Goal: Task Accomplishment & Management: Complete application form

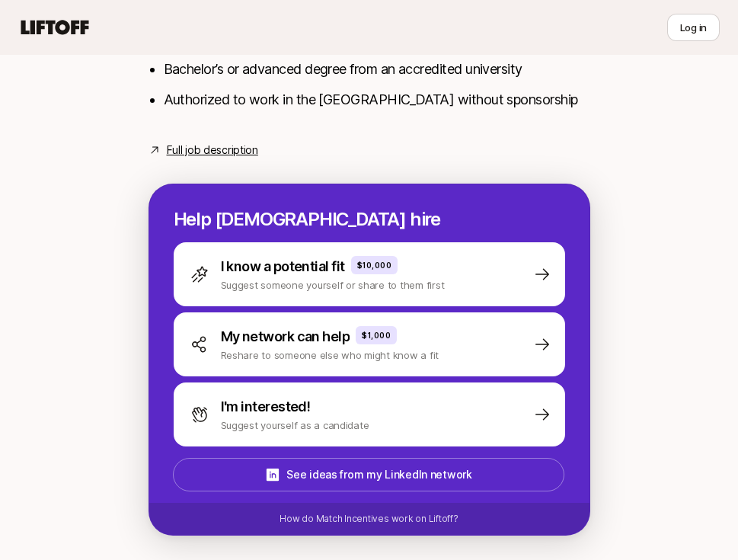
scroll to position [879, 0]
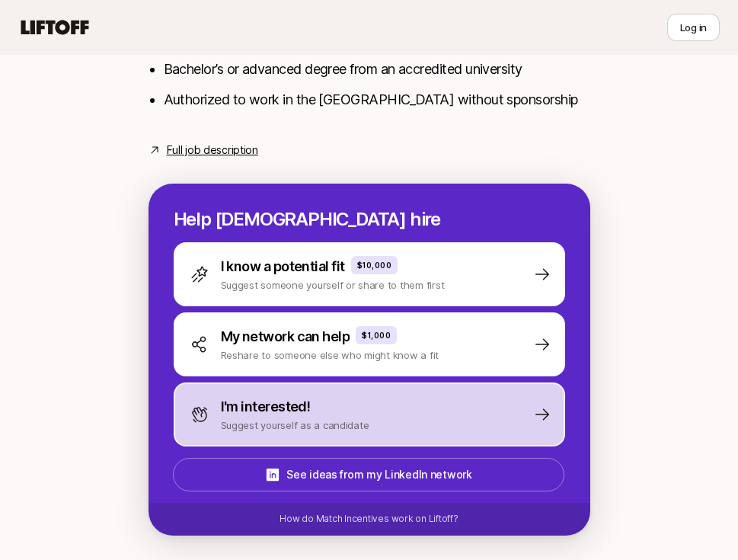
click at [320, 413] on div "I'm interested!" at bounding box center [295, 406] width 148 height 21
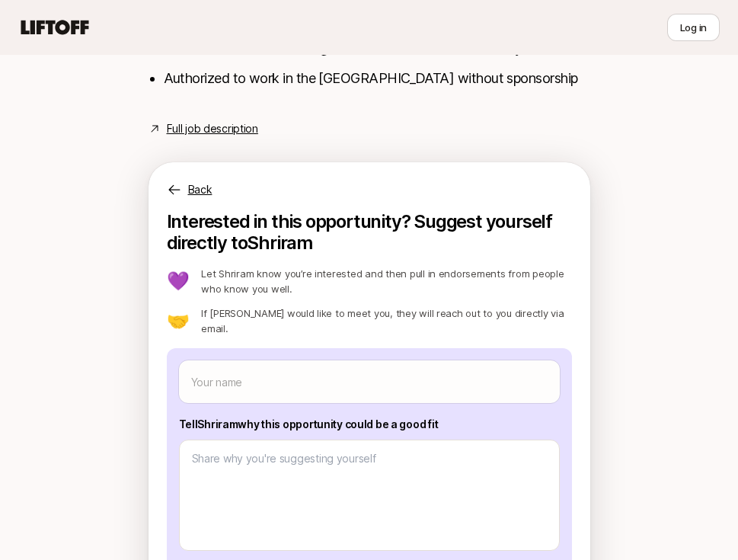
scroll to position [983, 0]
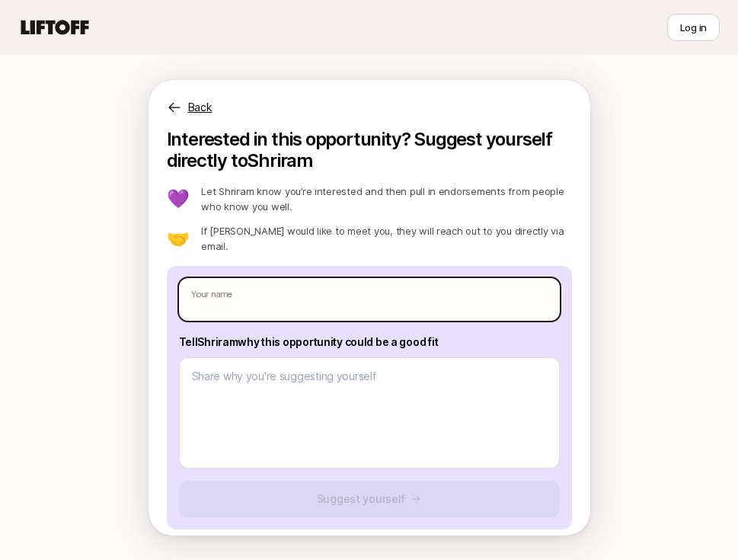
click at [251, 280] on input "text" at bounding box center [369, 299] width 381 height 43
type input "[PERSON_NAME]"
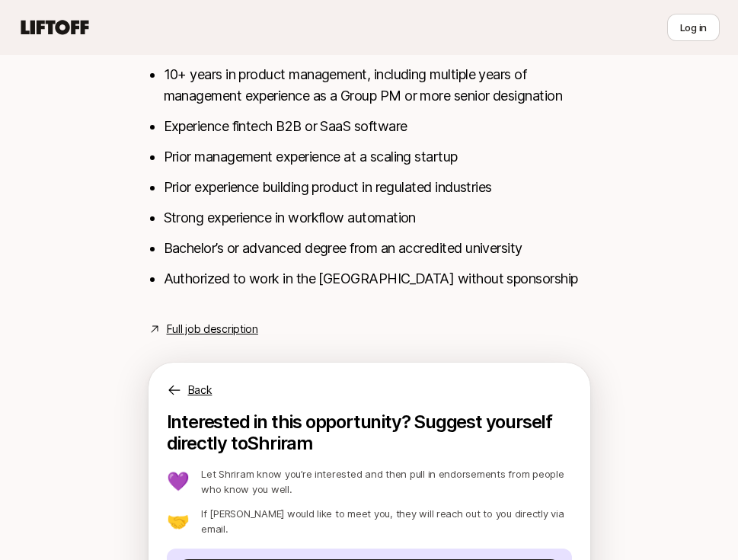
scroll to position [305, 0]
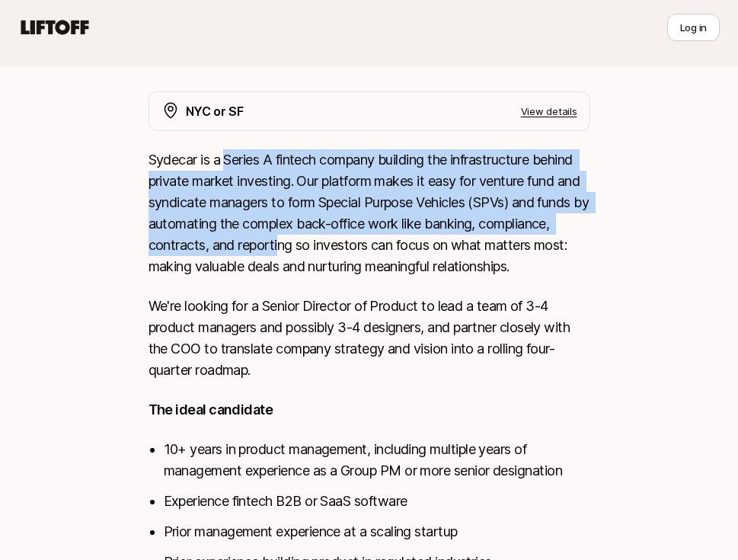
drag, startPoint x: 228, startPoint y: 158, endPoint x: 359, endPoint y: 238, distance: 153.0
click at [359, 238] on p "Sydecar is a Series A fintech company building the infrastructure behind privat…" at bounding box center [369, 213] width 442 height 128
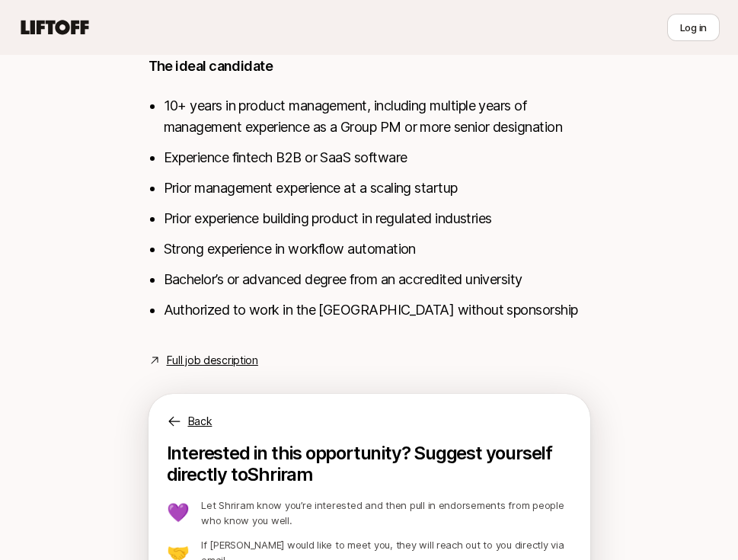
scroll to position [983, 0]
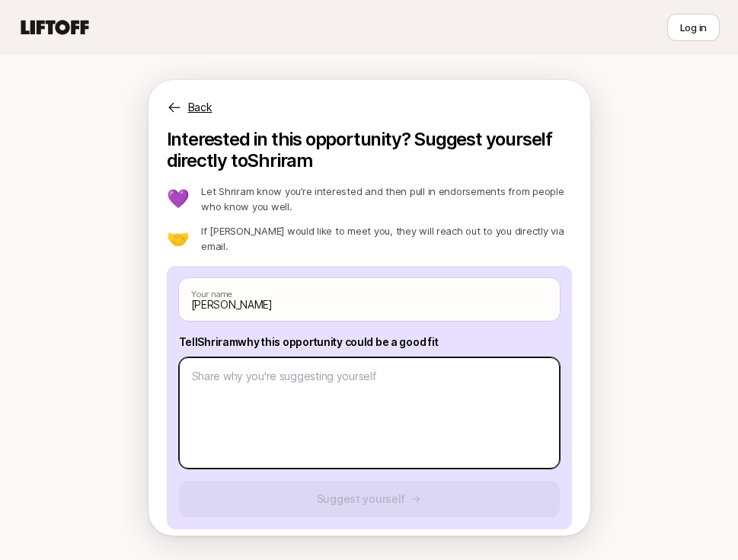
click at [304, 400] on textarea at bounding box center [369, 412] width 381 height 111
paste textarea "’m a [GEOGRAPHIC_DATA]-based PM with 10 years’ experience. A common thread in m…"
type textarea "x"
type textarea "’m a [GEOGRAPHIC_DATA]-based PM with 10 years’ experience. A common thread in m…"
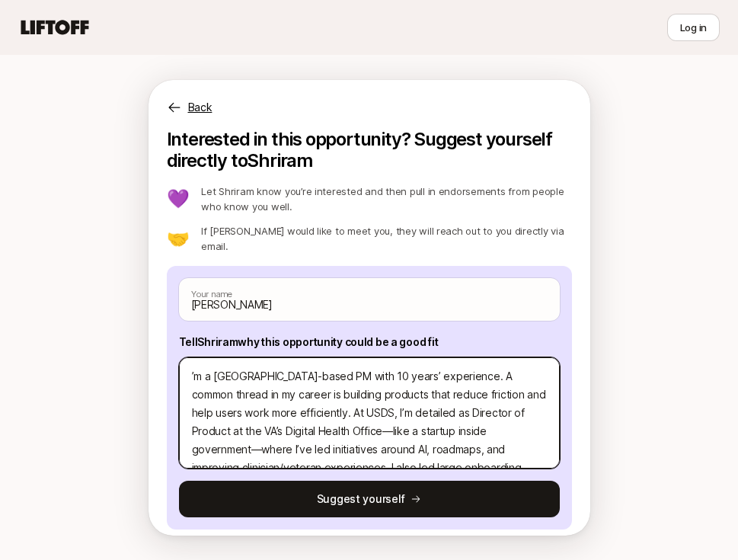
click at [192, 357] on textarea "’m a [GEOGRAPHIC_DATA]-based PM with 10 years’ experience. A common thread in m…" at bounding box center [369, 412] width 381 height 111
type textarea "x"
type textarea "H’m a [GEOGRAPHIC_DATA]-based PM with 10 years’ experience. A common thread in …"
type textarea "x"
type textarea "Hi’m a [GEOGRAPHIC_DATA]-based PM with 10 years’ experience. A common thread in…"
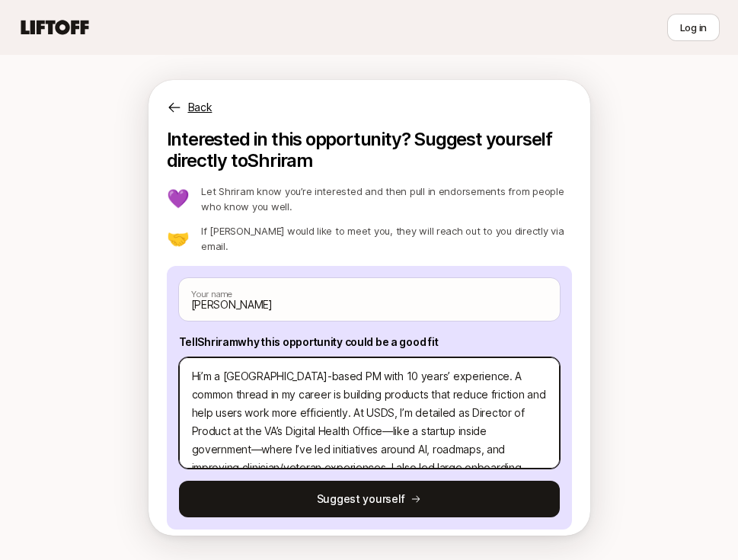
type textarea "x"
type textarea "Hi ’m a [GEOGRAPHIC_DATA]-based PM with 10 years’ experience. A common thread i…"
type textarea "x"
type textarea "Hi I’m a [GEOGRAPHIC_DATA]-based PM with 10 years’ experience. A common thread …"
type textarea "x"
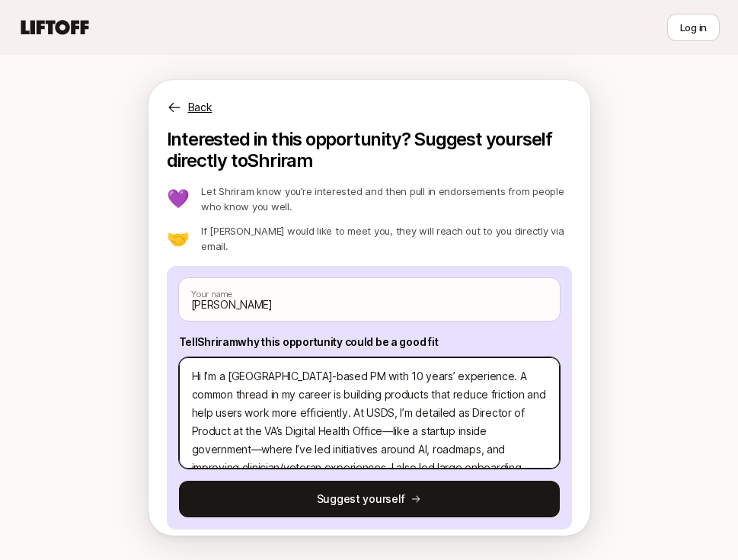
type textarea "Hi I’m La NYC-based PM with 10 years’ experience. A common thread in my career …"
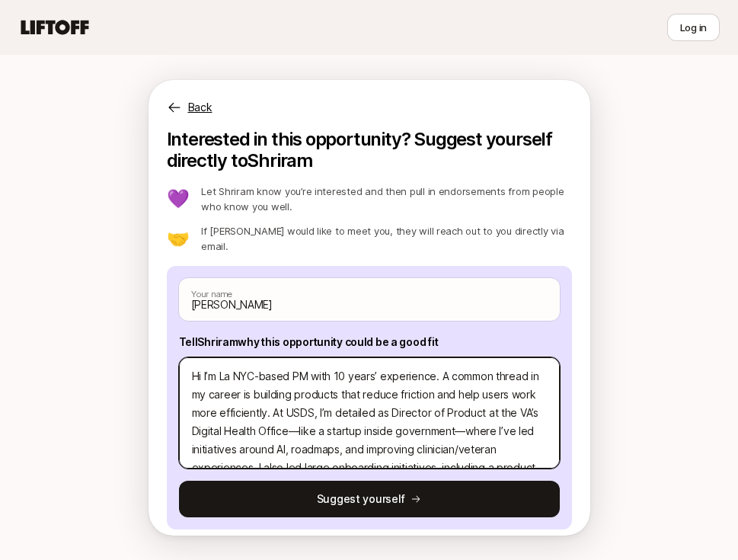
type textarea "x"
type textarea "Hi I’m Laa NYC-based PM with 10 years’ experience. A common thread in my career…"
type textarea "x"
type textarea "Hi I’m [PERSON_NAME] NYC-based PM with 10 years’ experience. A common thread in…"
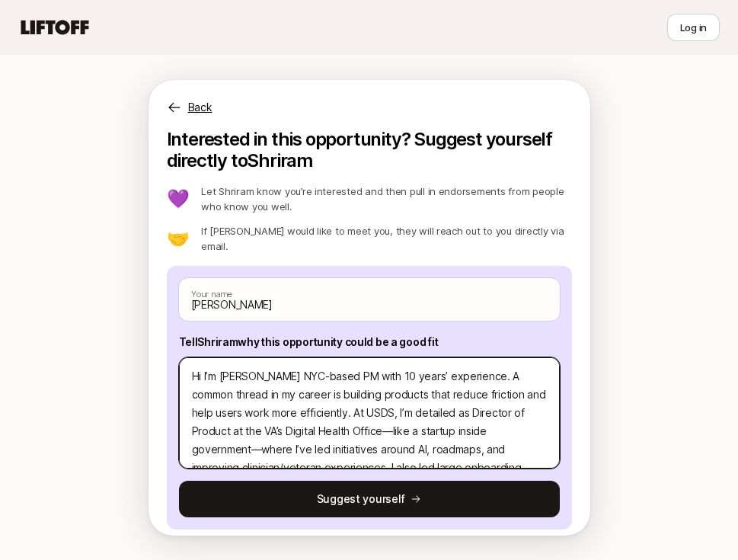
type textarea "x"
type textarea "Hi I’m [PERSON_NAME] NYC-based PM with 10 years’ experience. A common thread in…"
type textarea "x"
type textarea "Hi I’m Lane,a [GEOGRAPHIC_DATA]-based PM with 10 years’ experience. A common th…"
type textarea "x"
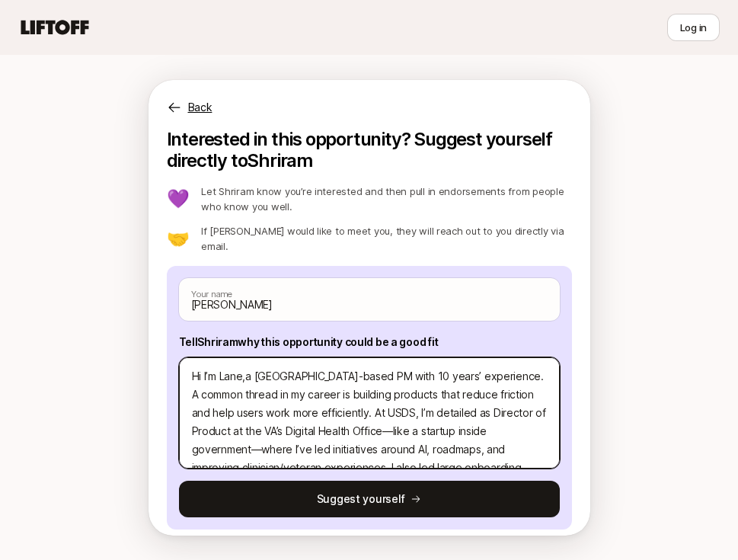
type textarea "Hi I’m Lane, a [GEOGRAPHIC_DATA]-based PM with 10 years’ experience. A common t…"
type textarea "x"
type textarea "Hi I’m Lane,a [GEOGRAPHIC_DATA]-based PM with 10 years’ experience. A common th…"
type textarea "x"
type textarea "Hi I’m [PERSON_NAME] NYC-based PM with 10 years’ experience. A common thread in…"
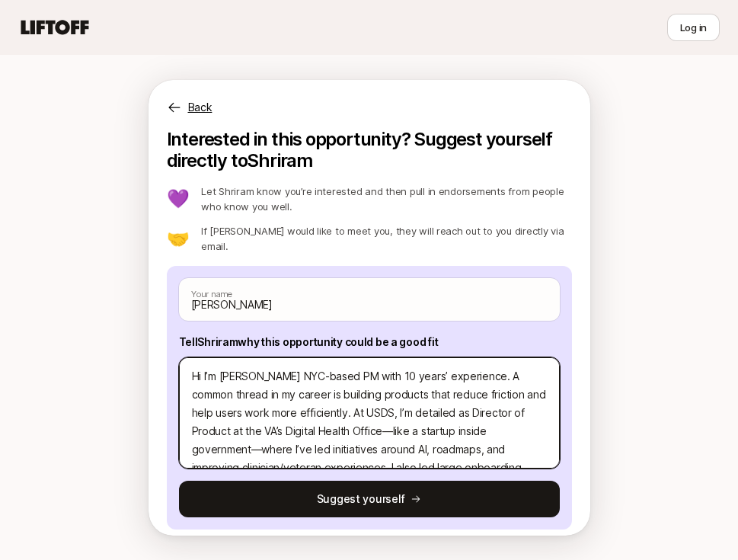
type textarea "x"
type textarea "Hi I’m [PERSON_NAME] NYC-based PM with 10 years’ experience. A common thread in…"
type textarea "x"
type textarea "Hi I’m Lanaa NYC-based PM with 10 years’ experience. A common thread in my care…"
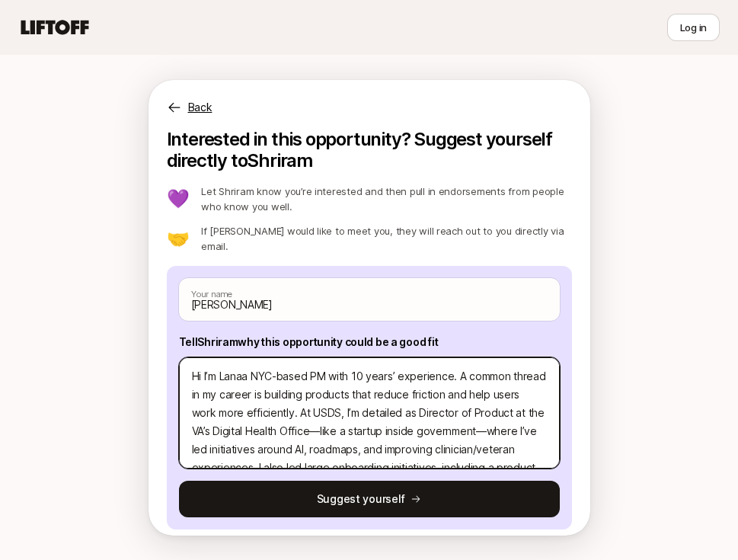
type textarea "x"
type textarea "Hi I’m [PERSON_NAME],a [GEOGRAPHIC_DATA]-based PM with 10 years’ experience. A …"
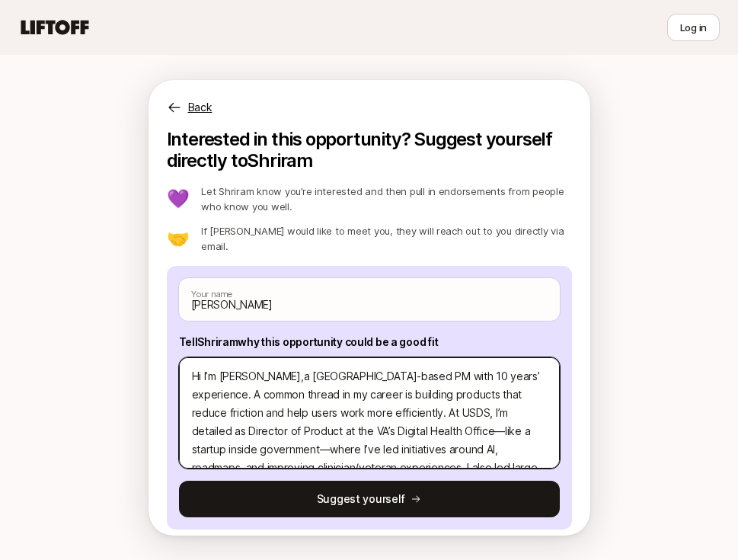
type textarea "x"
type textarea "Hi I’m [PERSON_NAME], a [GEOGRAPHIC_DATA]-based PM with 10 years’ experience. A…"
click at [319, 403] on textarea "Hi I’m [PERSON_NAME], a [GEOGRAPHIC_DATA]-based PM with 10 years’ experience. A…" at bounding box center [369, 412] width 381 height 111
type textarea "x"
type textarea "Hi I’m [PERSON_NAME], a [GEOGRAPHIC_DATA]-based PM with 10 years’ experience. A…"
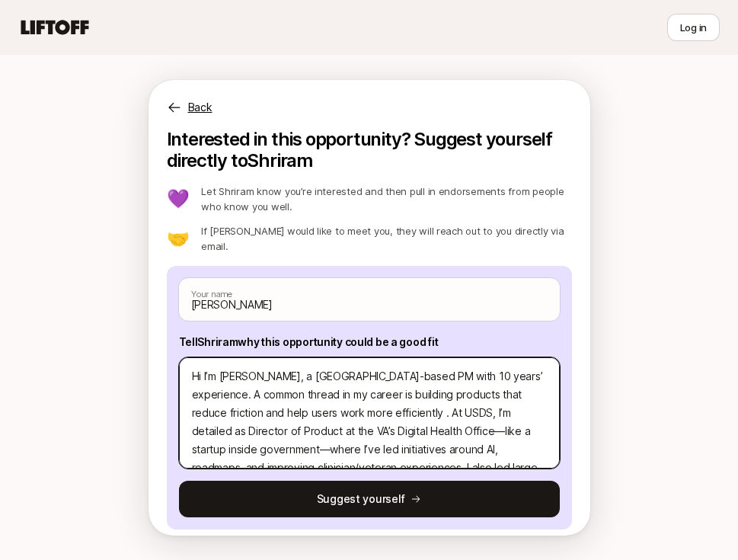
type textarea "x"
type textarea "Hi I’m [PERSON_NAME], a [GEOGRAPHIC_DATA]-based PM with 10 years’ experience. A…"
type textarea "x"
type textarea "Hi I’m [PERSON_NAME], a [GEOGRAPHIC_DATA]-based PM with 10 years’ experience. A…"
type textarea "x"
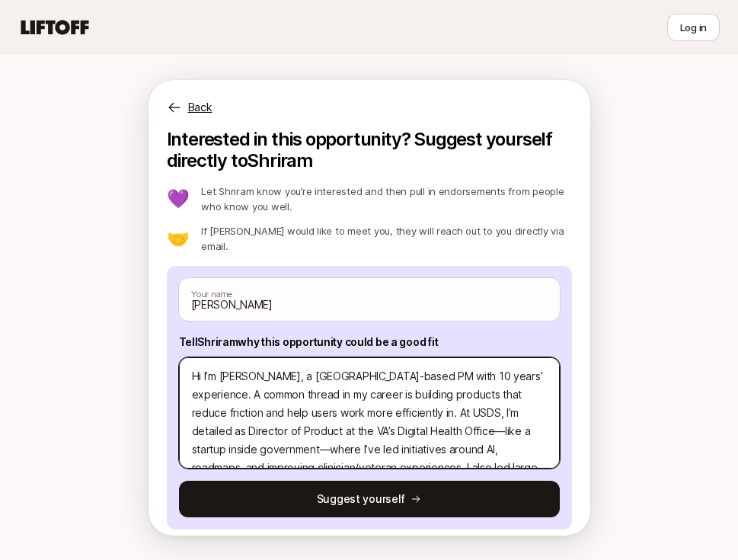
type textarea "Hi I’m [PERSON_NAME], a [GEOGRAPHIC_DATA]-based PM with 10 years’ experience. A…"
type textarea "x"
type textarea "Hi I’m [PERSON_NAME], a [GEOGRAPHIC_DATA]-based PM with 10 years’ experience. A…"
type textarea "x"
type textarea "Hi I’m [PERSON_NAME], a [GEOGRAPHIC_DATA]-based PM with 10 years’ experience. A…"
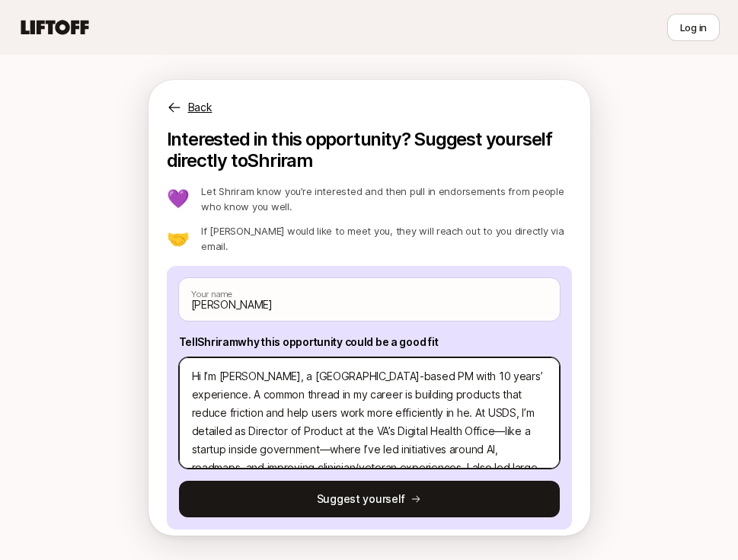
type textarea "x"
type textarea "Hi I’m [PERSON_NAME], a [GEOGRAPHIC_DATA]-based PM with 10 years’ experience. A…"
type textarea "x"
type textarea "Hi I’m [PERSON_NAME], a [GEOGRAPHIC_DATA]-based PM with 10 years’ experience. A…"
type textarea "x"
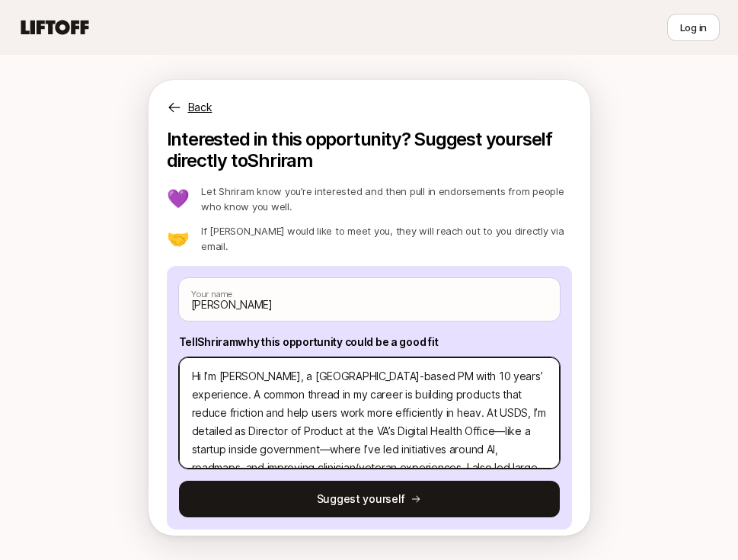
type textarea "Hi I’m [PERSON_NAME], a [GEOGRAPHIC_DATA]-based PM with 10 years’ experience. A…"
type textarea "x"
type textarea "Hi I’m [PERSON_NAME], a [GEOGRAPHIC_DATA]-based PM with 10 years’ experience. A…"
type textarea "x"
type textarea "Hi I’m [PERSON_NAME], a [GEOGRAPHIC_DATA]-based PM with 10 years’ experience. A…"
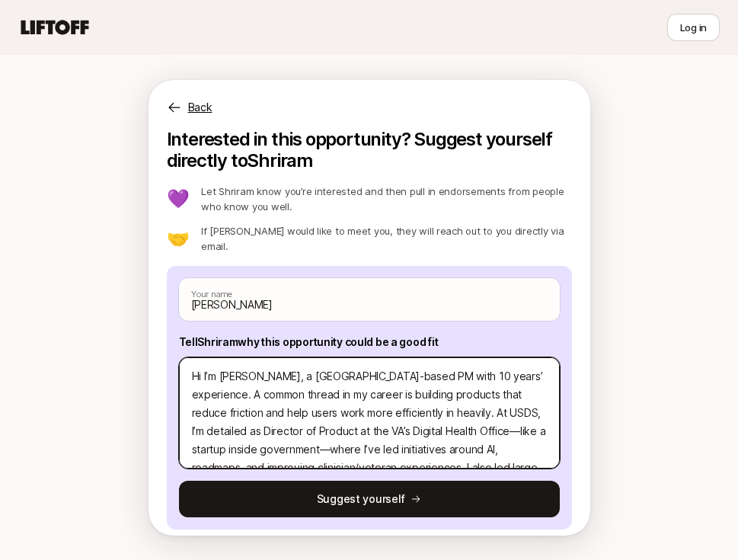
type textarea "x"
type textarea "Hi I’m [PERSON_NAME], a [GEOGRAPHIC_DATA]-based PM with 10 years’ experience. A…"
type textarea "x"
type textarea "Hi I’m [PERSON_NAME], a [GEOGRAPHIC_DATA]-based PM with 10 years’ experience. A…"
type textarea "x"
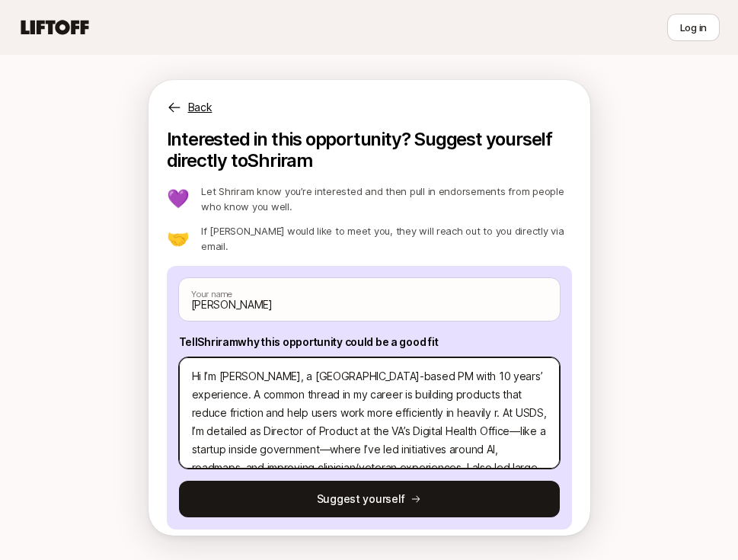
type textarea "Hi I’m [PERSON_NAME], a [GEOGRAPHIC_DATA]-based PM with 10 years’ experience. A…"
type textarea "x"
type textarea "Hi I’m [PERSON_NAME], a [GEOGRAPHIC_DATA]-based PM with 10 years’ experience. A…"
type textarea "x"
type textarea "Hi I’m [PERSON_NAME], a [GEOGRAPHIC_DATA]-based PM with 10 years’ experience. A…"
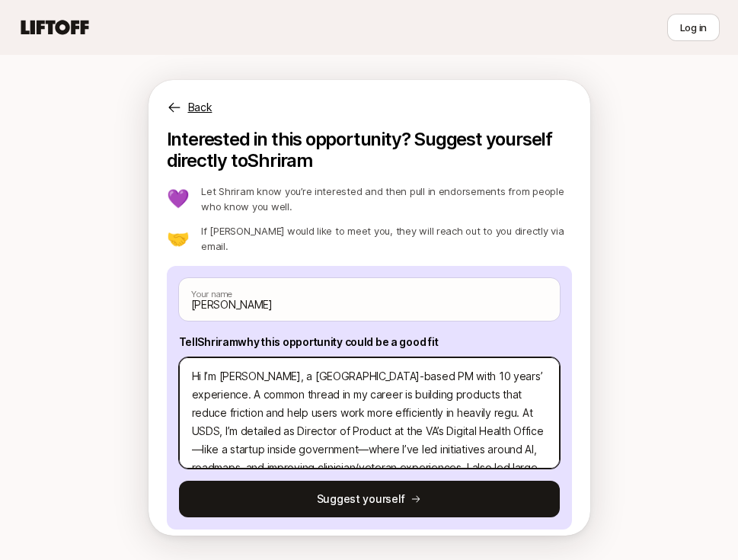
type textarea "x"
type textarea "Hi I’m [PERSON_NAME], a [GEOGRAPHIC_DATA]-based PM with 10 years’ experience. A…"
type textarea "x"
type textarea "Hi I’m [PERSON_NAME], a [GEOGRAPHIC_DATA]-based PM with 10 years’ experience. A…"
type textarea "x"
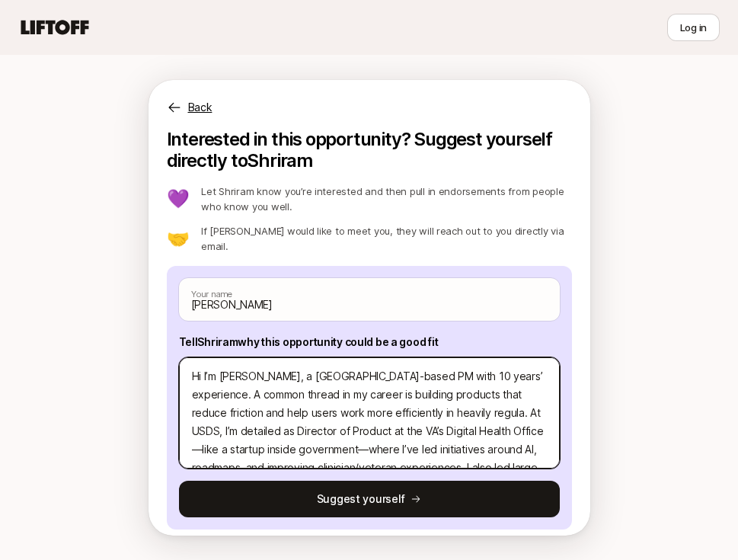
type textarea "Hi I’m [PERSON_NAME], a [GEOGRAPHIC_DATA]-based PM with 10 years’ experience. A…"
type textarea "x"
type textarea "Hi I’m [PERSON_NAME], a [GEOGRAPHIC_DATA]-based PM with 10 years’ experience. A…"
type textarea "x"
type textarea "Hi I’m [PERSON_NAME], a [GEOGRAPHIC_DATA]-based PM with 10 years’ experience. A…"
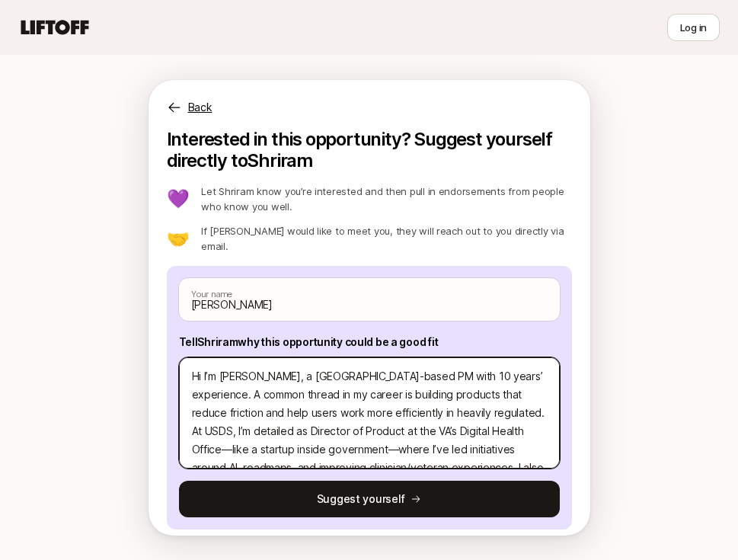
type textarea "x"
type textarea "Hi I’m [PERSON_NAME], a [GEOGRAPHIC_DATA]-based PM with 10 years’ experience. A…"
type textarea "x"
type textarea "Hi I’m [PERSON_NAME], a [GEOGRAPHIC_DATA]-based PM with 10 years’ experience. A…"
type textarea "x"
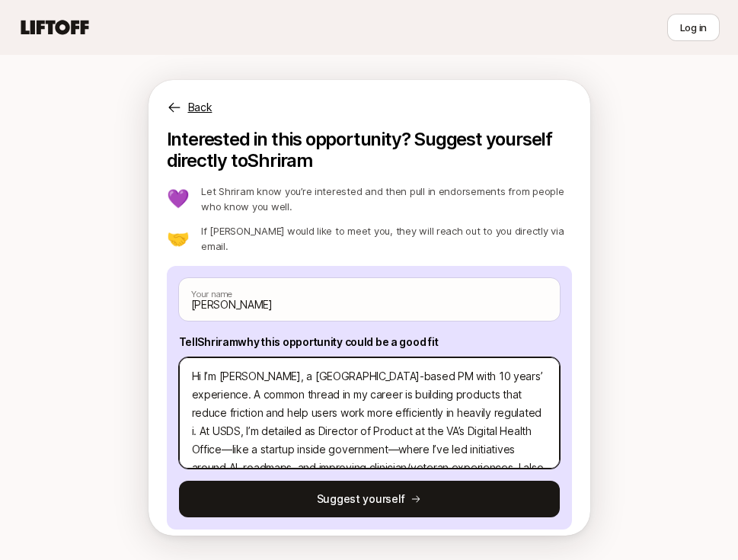
type textarea "Hi I’m [PERSON_NAME], a [GEOGRAPHIC_DATA]-based PM with 10 years’ experience. A…"
type textarea "x"
type textarea "Hi I’m [PERSON_NAME], a [GEOGRAPHIC_DATA]-based PM with 10 years’ experience. A…"
type textarea "x"
type textarea "Hi I’m [PERSON_NAME], a [GEOGRAPHIC_DATA]-based PM with 10 years’ experience. A…"
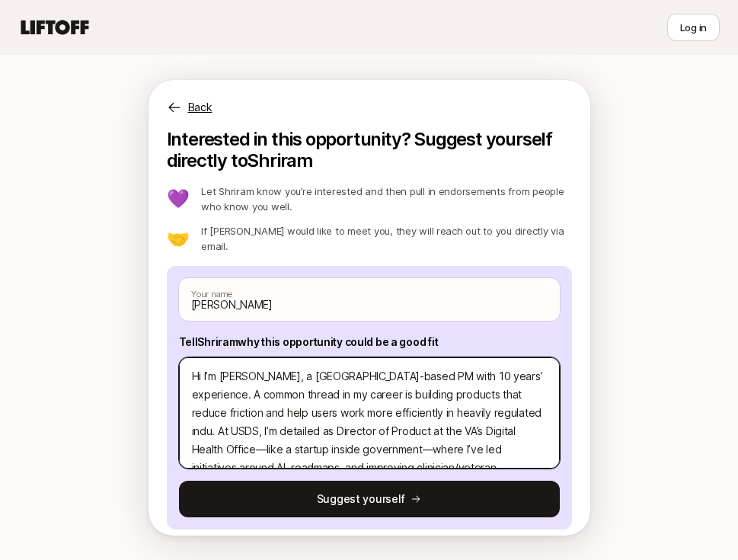
type textarea "x"
type textarea "Hi I’m [PERSON_NAME], a [GEOGRAPHIC_DATA]-based PM with 10 years’ experience. A…"
type textarea "x"
type textarea "Hi I’m [PERSON_NAME], a [GEOGRAPHIC_DATA]-based PM with 10 years’ experience. A…"
type textarea "x"
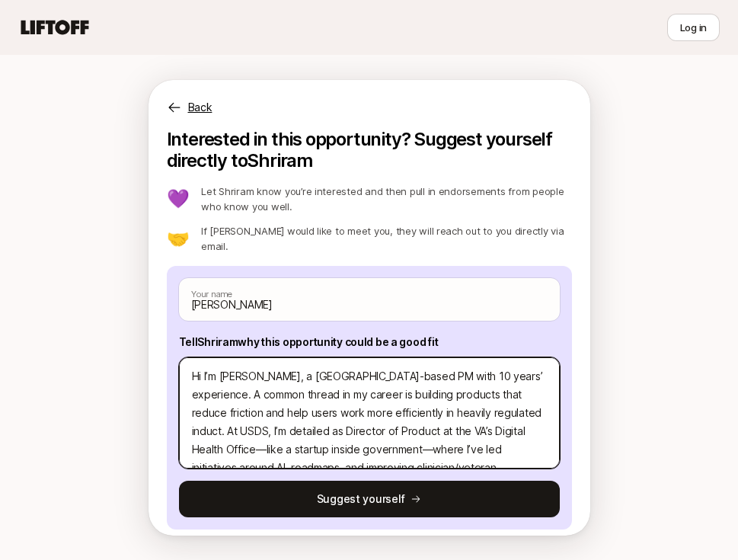
type textarea "Hi I’m [PERSON_NAME], a [GEOGRAPHIC_DATA]-based PM with 10 years’ experience. A…"
type textarea "x"
type textarea "Hi I’m [PERSON_NAME], a [GEOGRAPHIC_DATA]-based PM with 10 years’ experience. A…"
type textarea "x"
type textarea "Hi I’m [PERSON_NAME], a [GEOGRAPHIC_DATA]-based PM with 10 years’ experience. A…"
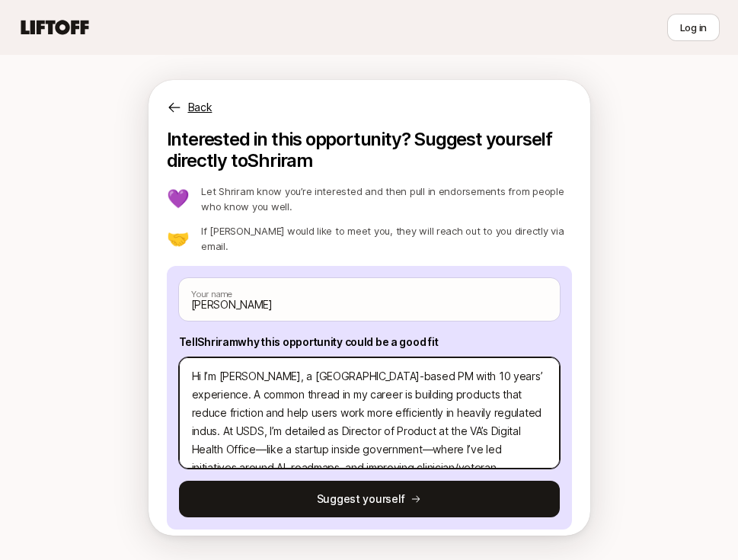
type textarea "x"
type textarea "Hi I’m [PERSON_NAME], a [GEOGRAPHIC_DATA]-based PM with 10 years’ experience. A…"
type textarea "x"
type textarea "Hi I’m [PERSON_NAME], a [GEOGRAPHIC_DATA]-based PM with 10 years’ experience. A…"
type textarea "x"
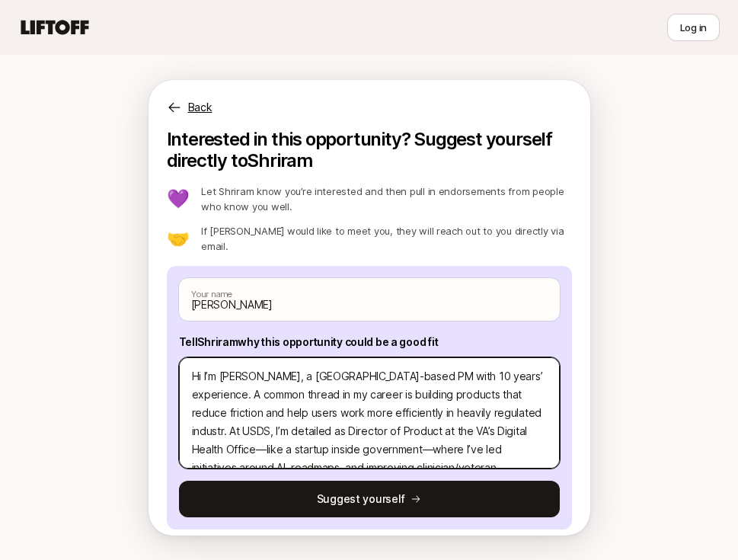
type textarea "Hi I’m [PERSON_NAME], a [GEOGRAPHIC_DATA]-based PM with 10 years’ experience. A…"
type textarea "x"
type textarea "Hi I’m [PERSON_NAME], a [GEOGRAPHIC_DATA]-based PM with 10 years’ experience. A…"
type textarea "x"
type textarea "Hi I’m [PERSON_NAME], a [GEOGRAPHIC_DATA]-based PM with 10 years’ experience. A…"
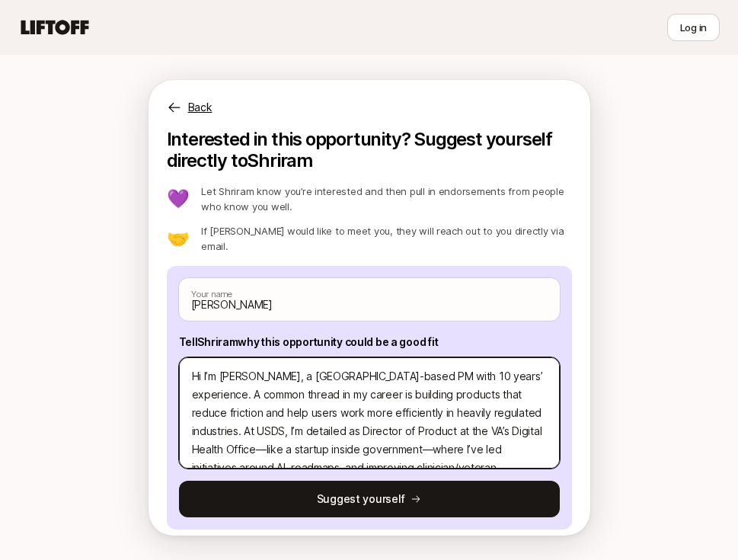
scroll to position [8, 0]
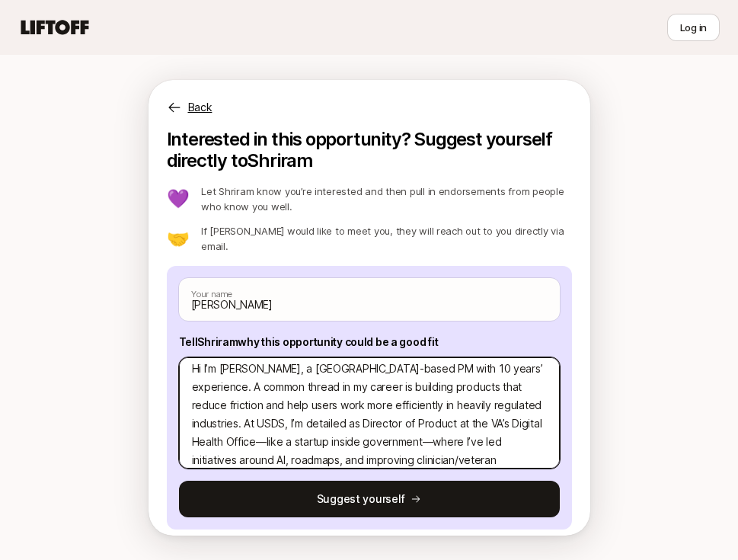
click at [476, 394] on textarea "Hi I’m [PERSON_NAME], a [GEOGRAPHIC_DATA]-based PM with 10 years’ experience. A…" at bounding box center [369, 412] width 381 height 111
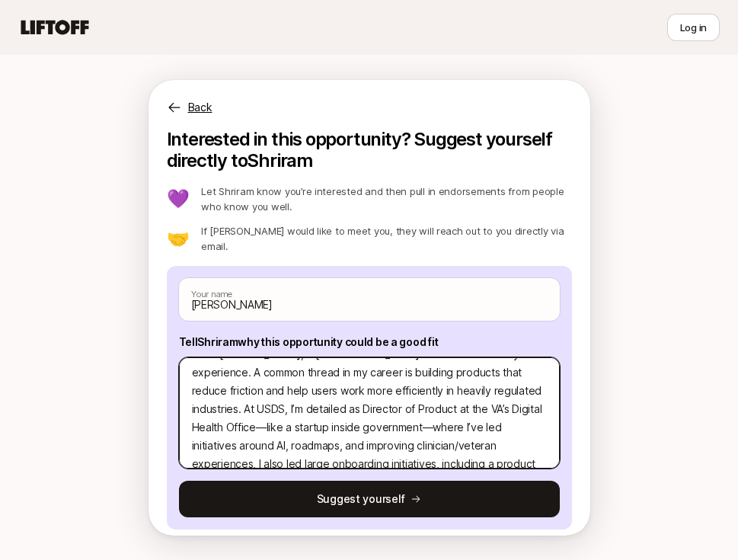
scroll to position [29, 0]
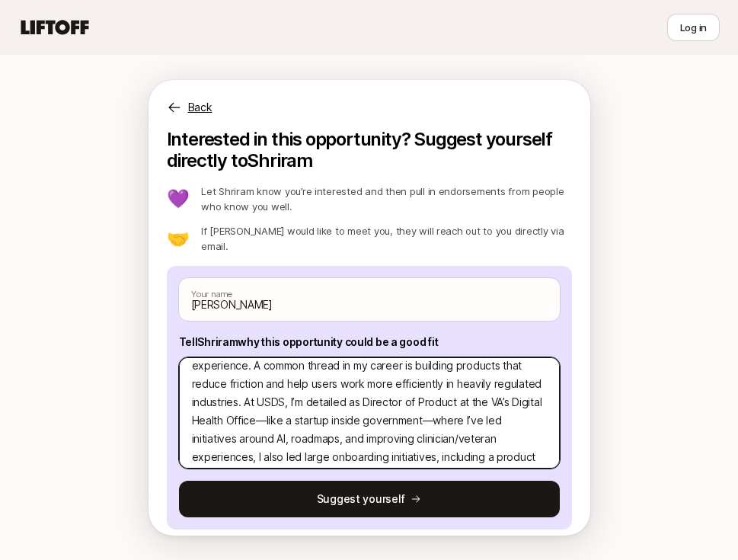
click at [378, 396] on textarea "Hi I’m [PERSON_NAME], a [GEOGRAPHIC_DATA]-based PM with 10 years’ experience. A…" at bounding box center [369, 412] width 381 height 111
type textarea "x"
type textarea "Hi I’m [PERSON_NAME], a [GEOGRAPHIC_DATA]-based PM with 10 years’ experience. A…"
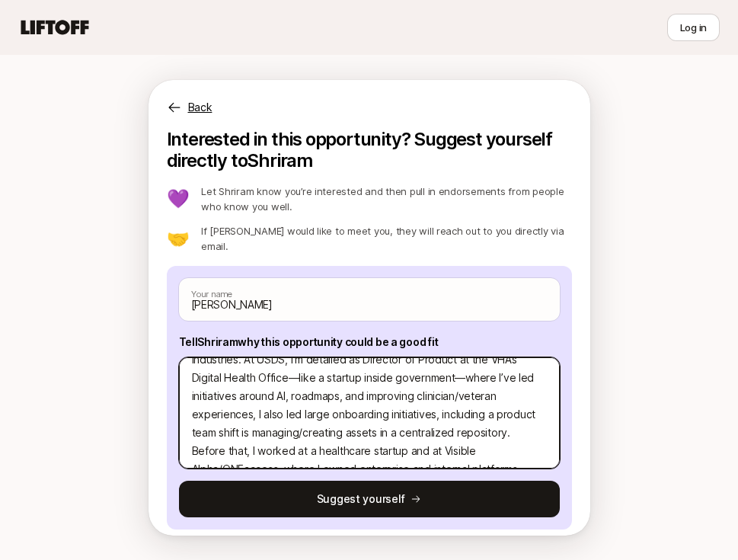
scroll to position [87, 0]
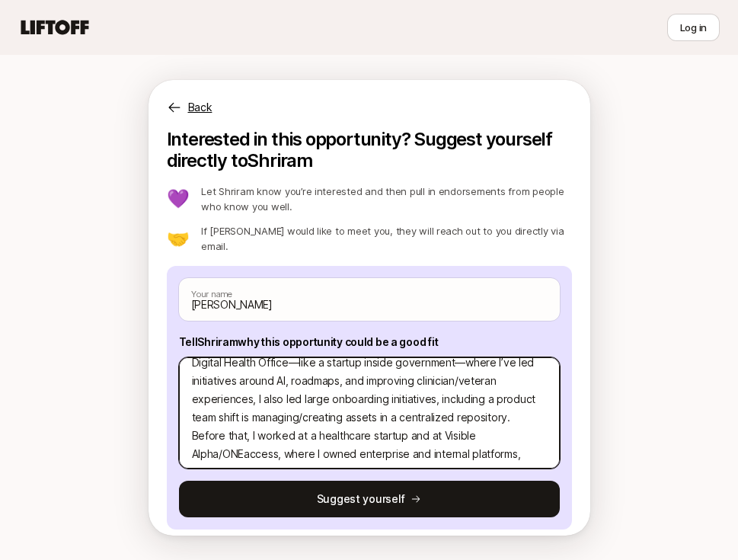
click at [208, 371] on textarea "Hi I’m [PERSON_NAME], a [GEOGRAPHIC_DATA]-based PM with 10 years’ experience. A…" at bounding box center [369, 412] width 381 height 111
type textarea "x"
type textarea "Hi I’m [PERSON_NAME], a [GEOGRAPHIC_DATA]-based PM with 10 years’ experience. A…"
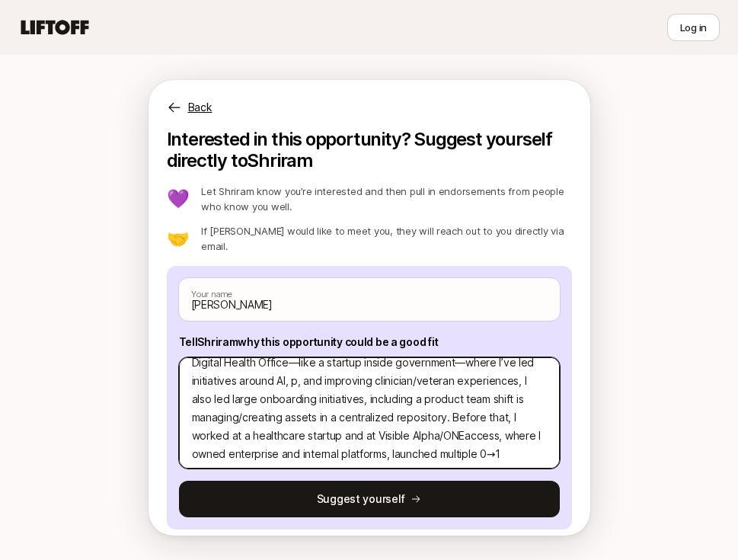
scroll to position [85, 0]
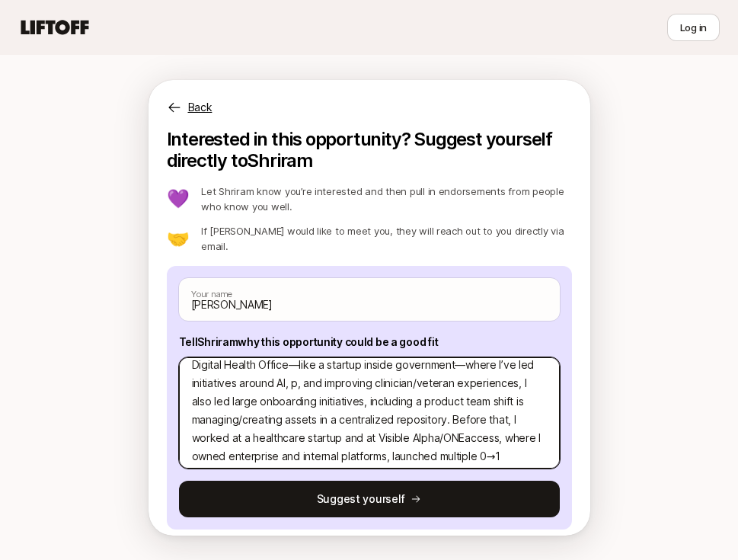
type textarea "x"
type textarea "Hi I’m [PERSON_NAME], a [GEOGRAPHIC_DATA]-based PM with 10 years’ experience. A…"
type textarea "x"
type textarea "Hi I’m [PERSON_NAME], a [GEOGRAPHIC_DATA]-based PM with 10 years’ experience. A…"
type textarea "x"
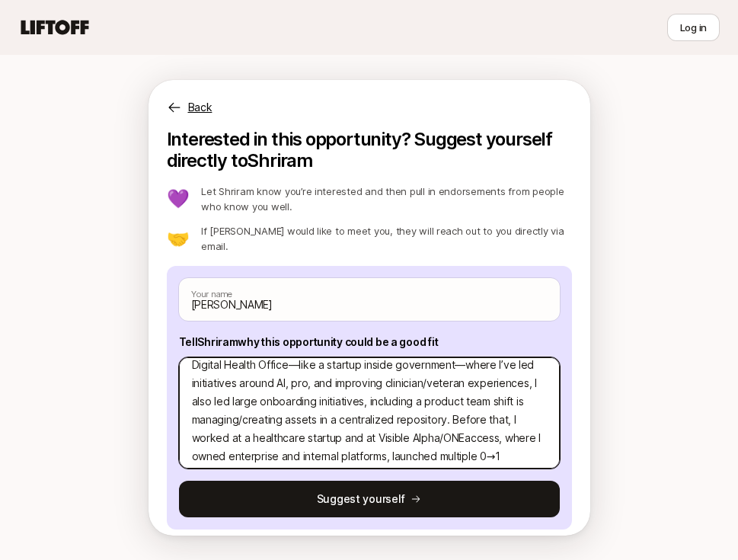
type textarea "Hi I’m [PERSON_NAME], a [GEOGRAPHIC_DATA]-based PM with 10 years’ experience. A…"
type textarea "x"
type textarea "Hi I’m [PERSON_NAME], a [GEOGRAPHIC_DATA]-based PM with 10 years’ experience. A…"
type textarea "x"
type textarea "Hi I’m [PERSON_NAME], a [GEOGRAPHIC_DATA]-based PM with 10 years’ experience. A…"
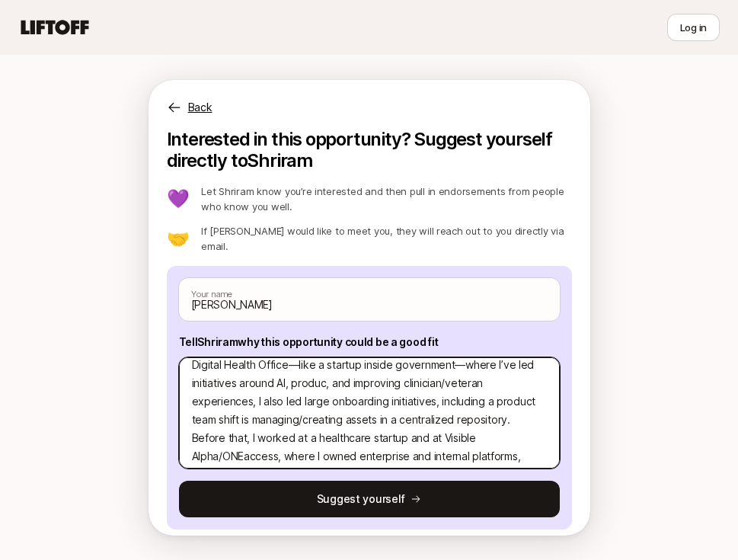
type textarea "x"
type textarea "Hi I’m [PERSON_NAME], a [GEOGRAPHIC_DATA]-based PM with 10 years’ experience. A…"
type textarea "x"
type textarea "Hi I’m [PERSON_NAME], a [GEOGRAPHIC_DATA]-based PM with 10 years’ experience. A…"
type textarea "x"
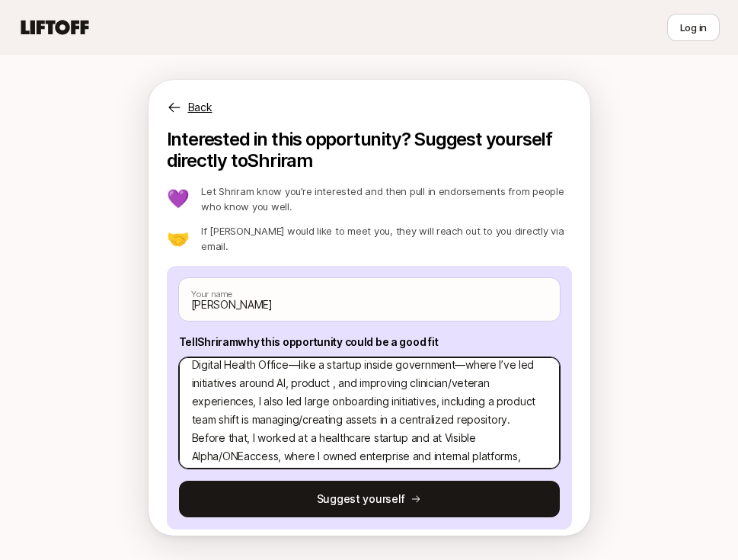
type textarea "Hi I’m [PERSON_NAME], a [GEOGRAPHIC_DATA]-based PM with 10 years’ experience. A…"
type textarea "x"
type textarea "Hi I’m [PERSON_NAME], a [GEOGRAPHIC_DATA]-based PM with 10 years’ experience. A…"
type textarea "x"
type textarea "Hi I’m [PERSON_NAME], a [GEOGRAPHIC_DATA]-based PM with 10 years’ experience. A…"
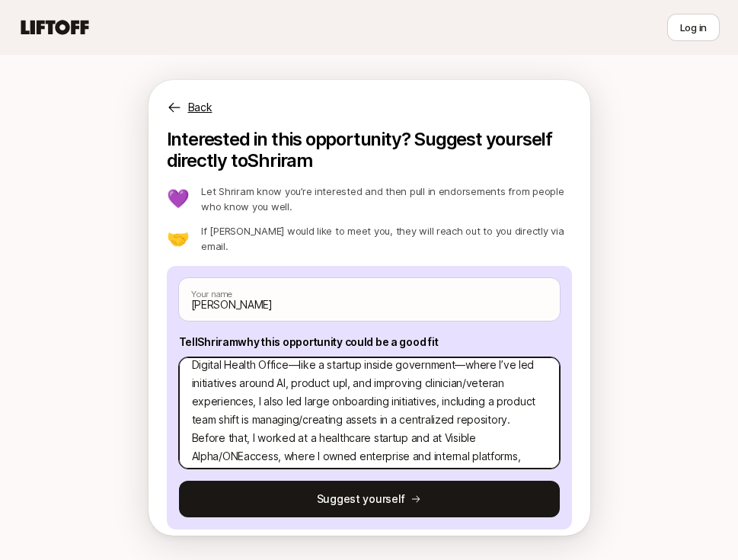
type textarea "x"
type textarea "Hi I’m [PERSON_NAME], a [GEOGRAPHIC_DATA]-based PM with 10 years’ experience. A…"
type textarea "x"
type textarea "Hi I’m [PERSON_NAME], a [GEOGRAPHIC_DATA]-based PM with 10 years’ experience. A…"
type textarea "x"
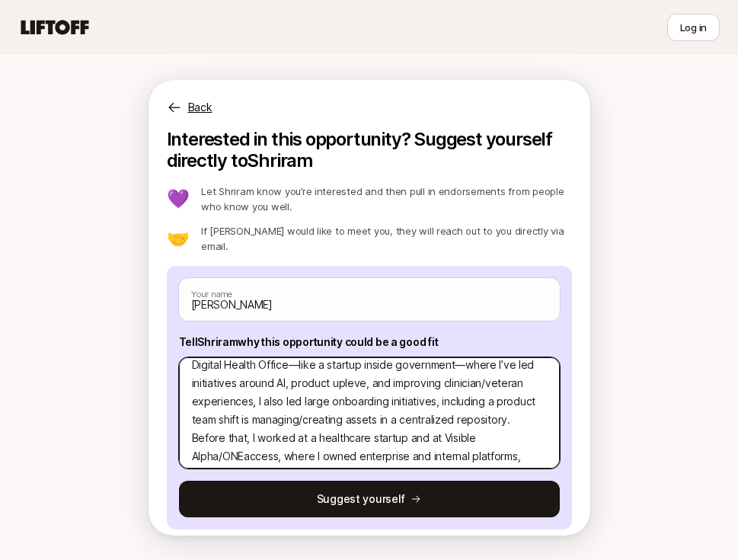
type textarea "Hi I’m [PERSON_NAME], a [GEOGRAPHIC_DATA]-based PM with 10 years’ experience. A…"
type textarea "x"
type textarea "Hi I’m [PERSON_NAME], a [GEOGRAPHIC_DATA]-based PM with 10 years’ experience. A…"
type textarea "x"
type textarea "Hi I’m [PERSON_NAME], a [GEOGRAPHIC_DATA]-based PM with 10 years’ experience. A…"
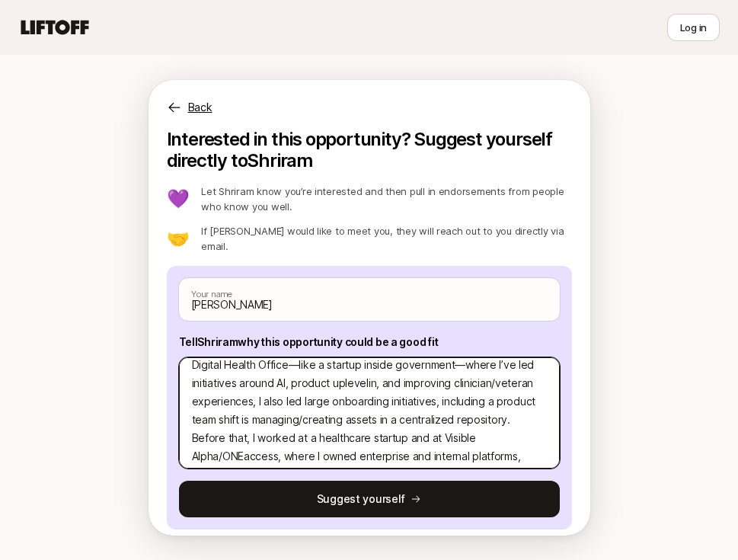
type textarea "x"
type textarea "Hi I’m [PERSON_NAME], a [GEOGRAPHIC_DATA]-based PM with 10 years’ experience. A…"
click at [547, 357] on textarea "Hi I’m [PERSON_NAME], a [GEOGRAPHIC_DATA]-based PM with 10 years’ experience. A…" at bounding box center [369, 412] width 381 height 111
type textarea "x"
type textarea "Hi I’m [PERSON_NAME], a [GEOGRAPHIC_DATA]-based PM with 10 years’ experience. A…"
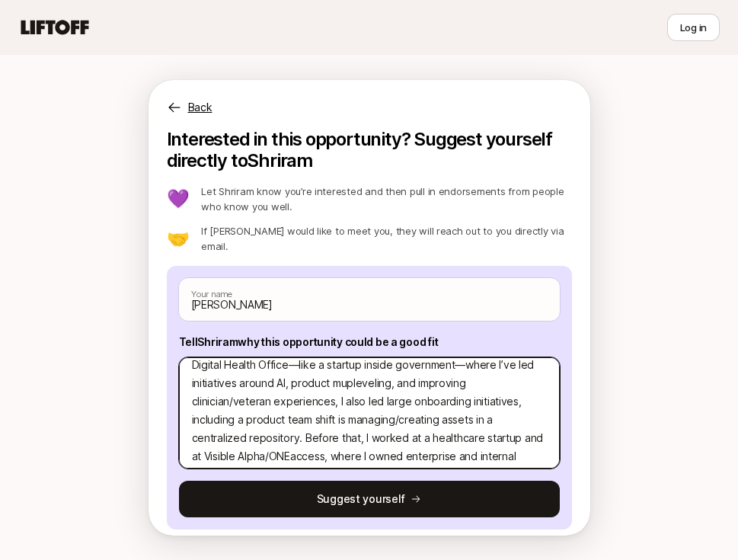
type textarea "x"
type textarea "Hi I’m [PERSON_NAME], a [GEOGRAPHIC_DATA]-based PM with 10 years’ experience. A…"
type textarea "x"
type textarea "Hi I’m [PERSON_NAME], a [GEOGRAPHIC_DATA]-based PM with 10 years’ experience. A…"
type textarea "x"
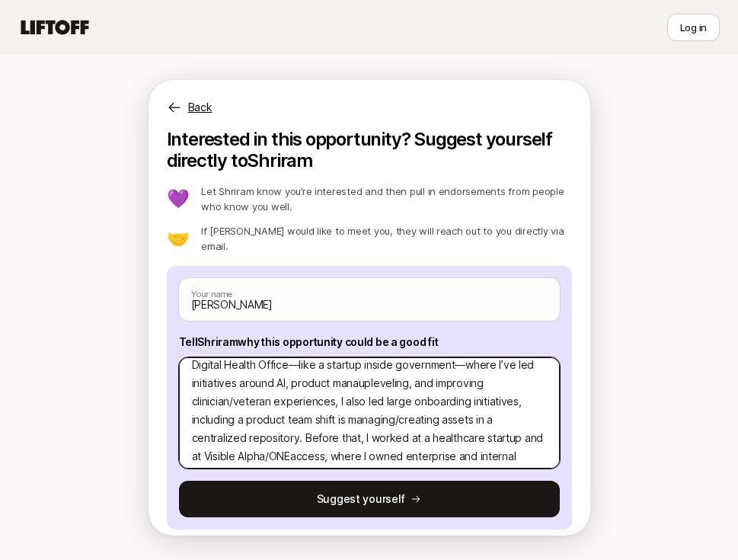
type textarea "Hi I’m [PERSON_NAME], a [GEOGRAPHIC_DATA]-based PM with 10 years’ experience. A…"
type textarea "x"
type textarea "Hi I’m [PERSON_NAME], a [GEOGRAPHIC_DATA]-based PM with 10 years’ experience. A…"
type textarea "x"
type textarea "Hi I’m [PERSON_NAME], a [GEOGRAPHIC_DATA]-based PM with 10 years’ experience. A…"
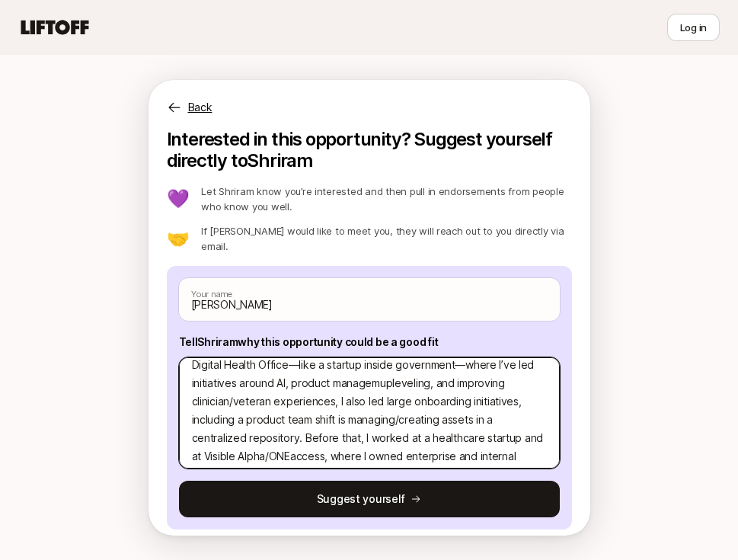
type textarea "x"
type textarea "Hi I’m [PERSON_NAME], a [GEOGRAPHIC_DATA]-based PM with 10 years’ experience. A…"
type textarea "x"
type textarea "Hi I’m [PERSON_NAME], a [GEOGRAPHIC_DATA]-based PM with 10 years’ experience. A…"
type textarea "x"
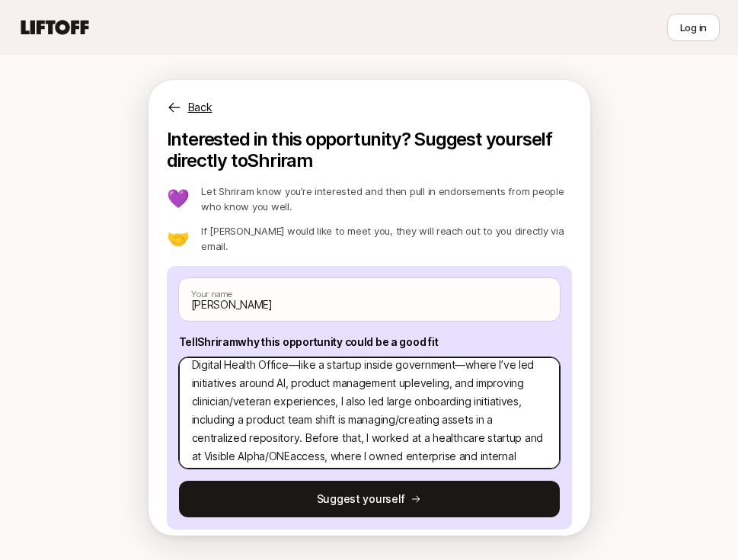
drag, startPoint x: 444, startPoint y: 409, endPoint x: 525, endPoint y: 372, distance: 89.6
click at [525, 372] on textarea "Hi I’m [PERSON_NAME], a [GEOGRAPHIC_DATA]-based PM with 10 years’ experience. A…" at bounding box center [369, 412] width 381 height 111
type textarea "Hi I’m [PERSON_NAME], a [GEOGRAPHIC_DATA]-based PM with 10 years’ experience. A…"
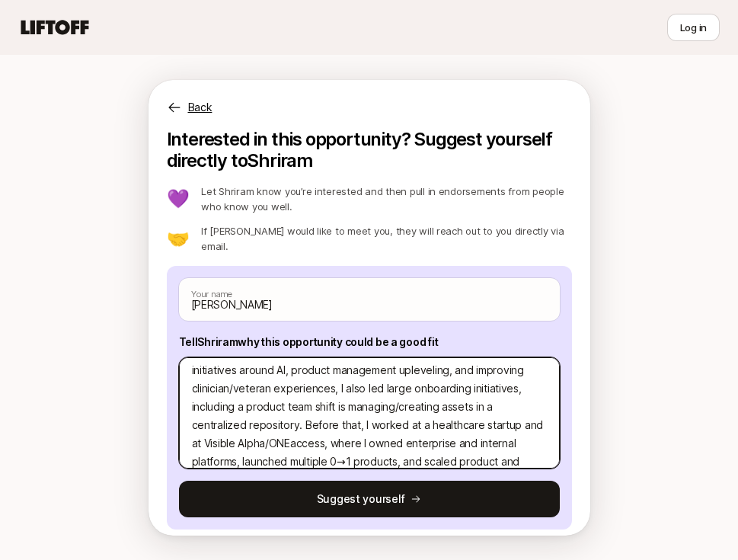
scroll to position [102, 0]
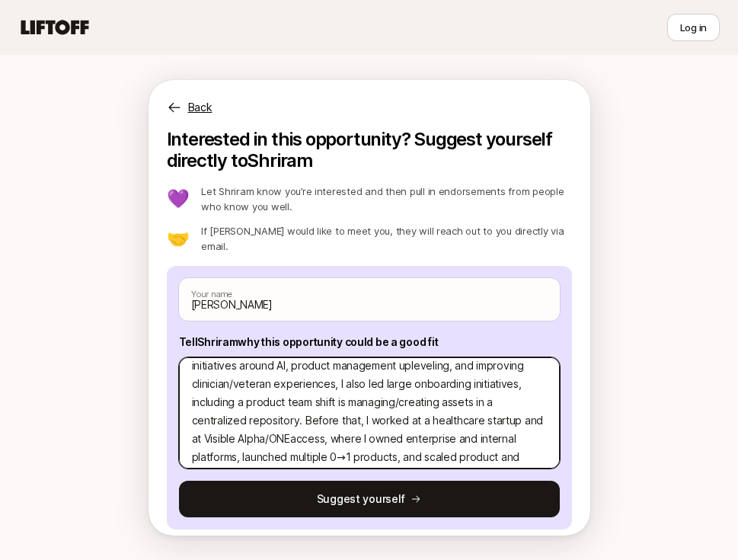
type textarea "x"
type textarea "Hi I’m [PERSON_NAME], a [GEOGRAPHIC_DATA]-based PM with 10 years’ experience. A…"
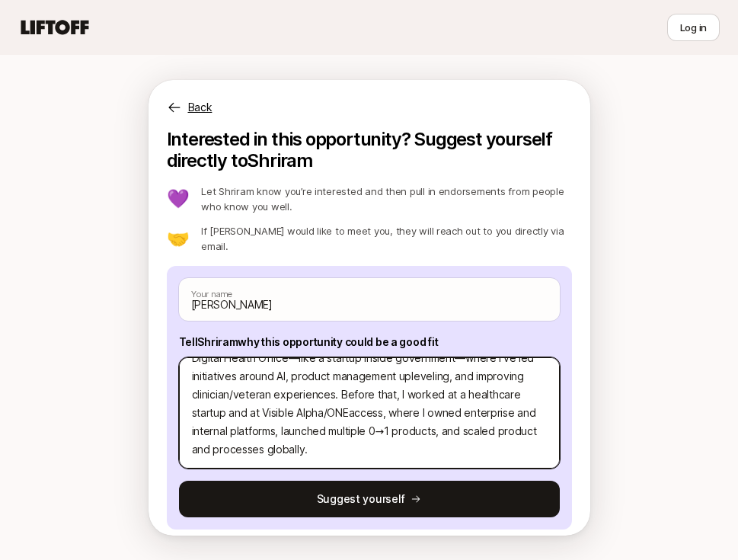
scroll to position [91, 0]
click at [276, 403] on textarea "Hi I’m [PERSON_NAME], a [GEOGRAPHIC_DATA]-based PM with 10 years’ experience. A…" at bounding box center [369, 412] width 381 height 111
type textarea "x"
type textarea "Hi I’m [PERSON_NAME], a [GEOGRAPHIC_DATA]-based PM with 10 years’ experience. A…"
click at [221, 405] on textarea "Hi I’m [PERSON_NAME], a [GEOGRAPHIC_DATA]-based PM with 10 years’ experience. A…" at bounding box center [369, 412] width 381 height 111
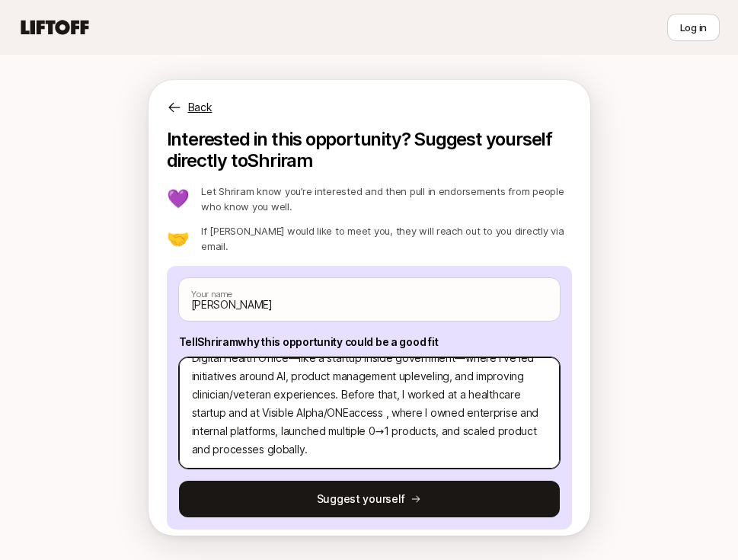
type textarea "x"
type textarea "Hi I’m [PERSON_NAME], a [GEOGRAPHIC_DATA]-based PM with 10 years’ experience. A…"
type textarea "x"
type textarea "Hi I’m [PERSON_NAME], a [GEOGRAPHIC_DATA]-based PM with 10 years’ experience. A…"
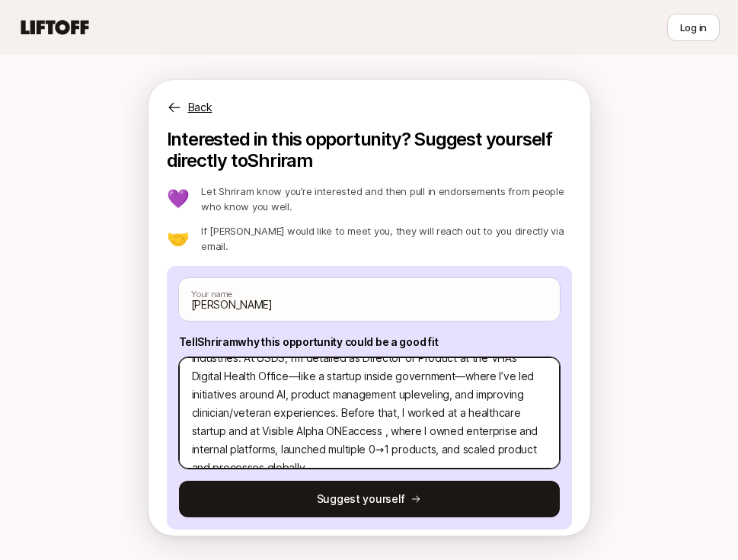
type textarea "x"
type textarea "Hi I’m [PERSON_NAME], a [GEOGRAPHIC_DATA]-based PM with 10 years’ experience. A…"
type textarea "x"
type textarea "Hi I’m [PERSON_NAME], a [GEOGRAPHIC_DATA]-based PM with 10 years’ experience. A…"
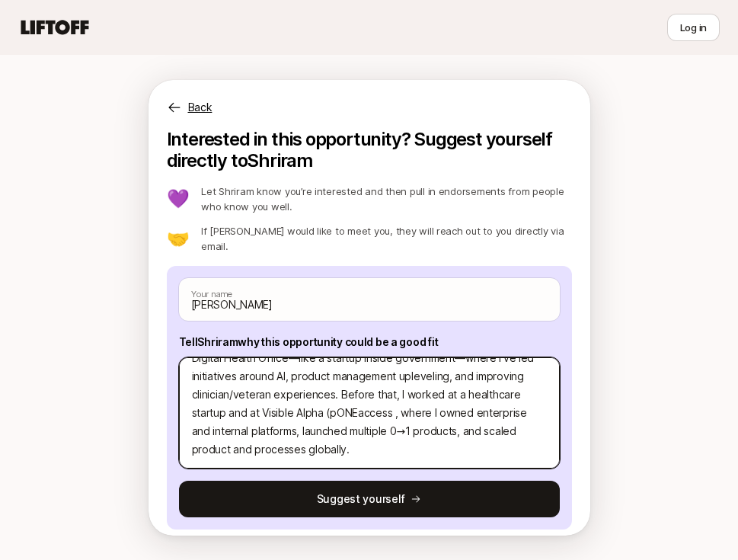
type textarea "x"
type textarea "Hi I’m [PERSON_NAME], a [GEOGRAPHIC_DATA]-based PM with 10 years’ experience. A…"
type textarea "x"
type textarea "Hi I’m [PERSON_NAME], a [GEOGRAPHIC_DATA]-based PM with 10 years’ experience. A…"
type textarea "x"
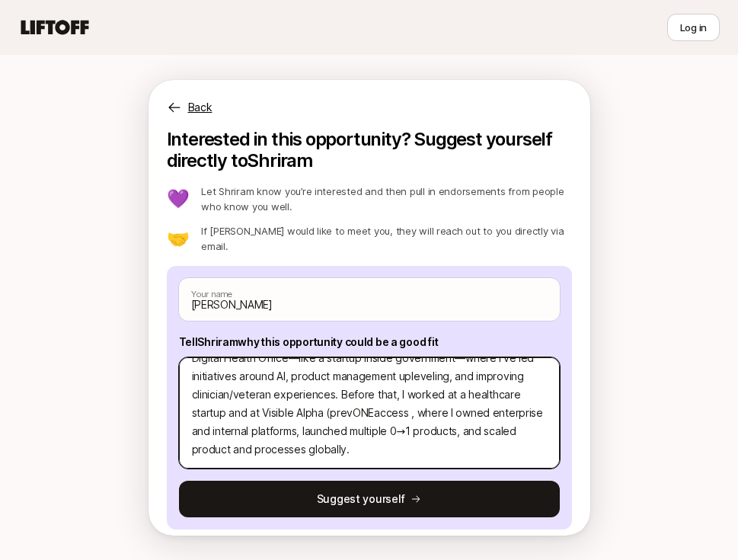
type textarea "Hi I’m [PERSON_NAME], a [GEOGRAPHIC_DATA]-based PM with 10 years’ experience. A…"
type textarea "x"
type textarea "Hi I’m [PERSON_NAME], a [GEOGRAPHIC_DATA]-based PM with 10 years’ experience. A…"
type textarea "x"
type textarea "Hi I’m [PERSON_NAME], a [GEOGRAPHIC_DATA]-based PM with 10 years’ experience. A…"
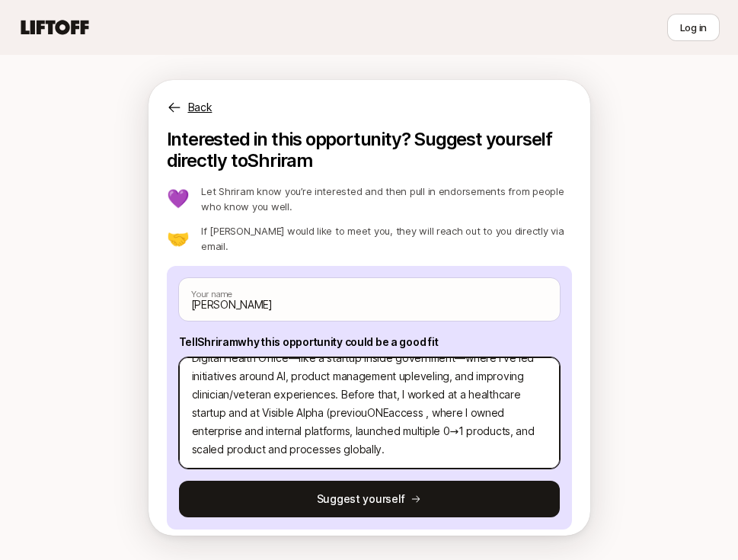
type textarea "x"
type textarea "Hi I’m [PERSON_NAME], a [GEOGRAPHIC_DATA]-based PM with 10 years’ experience. A…"
type textarea "x"
type textarea "Hi I’m [PERSON_NAME], a [GEOGRAPHIC_DATA]-based PM with 10 years’ experience. A…"
type textarea "x"
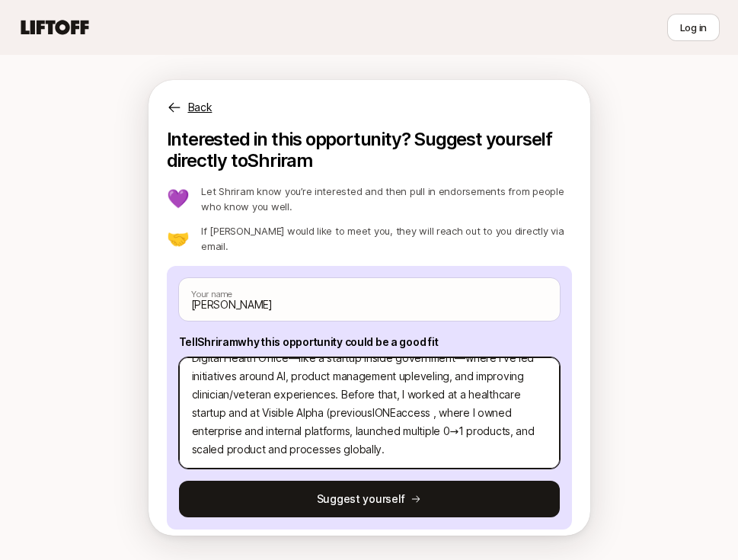
type textarea "Hi I’m [PERSON_NAME], a [GEOGRAPHIC_DATA]-based PM with 10 years’ experience. A…"
type textarea "x"
type textarea "Hi I’m [PERSON_NAME], a [GEOGRAPHIC_DATA]-based PM with 10 years’ experience. A…"
type textarea "x"
type textarea "Hi I’m [PERSON_NAME], a [GEOGRAPHIC_DATA]-based PM with 10 years’ experience. A…"
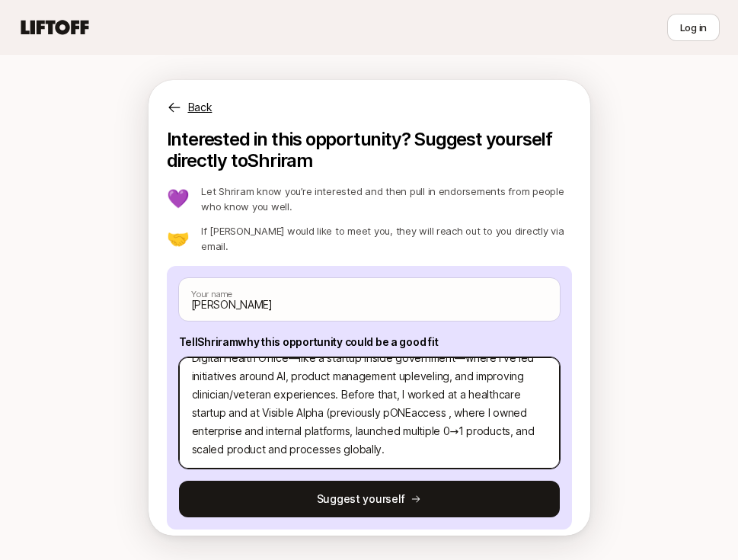
type textarea "x"
type textarea "Hi I’m [PERSON_NAME], a [GEOGRAPHIC_DATA]-based PM with 10 years’ experience. A…"
type textarea "x"
type textarea "Hi I’m [PERSON_NAME], a [GEOGRAPHIC_DATA]-based PM with 10 years’ experience. A…"
type textarea "x"
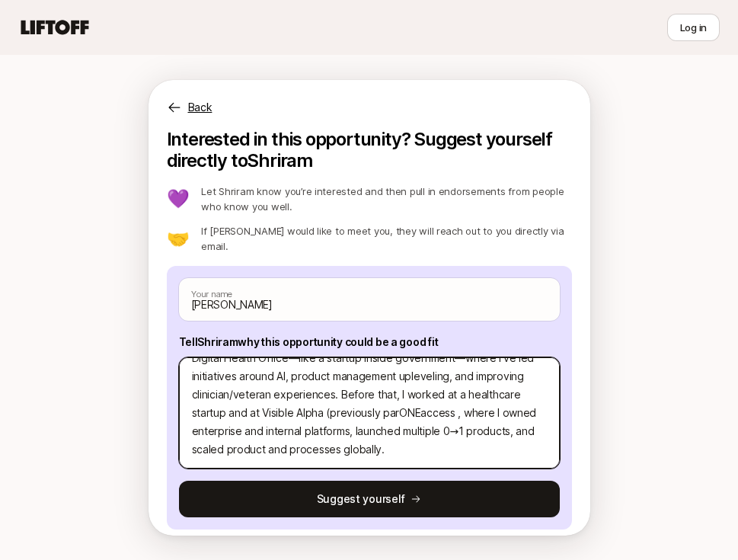
type textarea "Hi I’m [PERSON_NAME], a [GEOGRAPHIC_DATA]-based PM with 10 years’ experience. A…"
type textarea "x"
click at [337, 402] on textarea "Hi I’m [PERSON_NAME], a [GEOGRAPHIC_DATA]-based PM with 10 years’ experience. A…" at bounding box center [369, 412] width 381 height 111
click at [395, 401] on textarea "Hi I’m [PERSON_NAME], a [GEOGRAPHIC_DATA]-based PM with 10 years’ experience. A…" at bounding box center [369, 412] width 381 height 111
click at [455, 435] on textarea "Hi I’m [PERSON_NAME], a [GEOGRAPHIC_DATA]-based PM with 10 years’ experience. A…" at bounding box center [369, 412] width 381 height 111
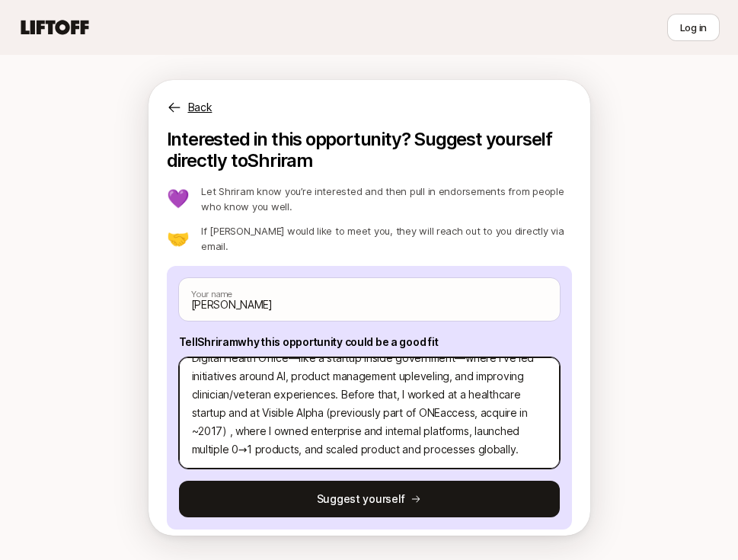
click at [400, 400] on textarea "Hi I’m [PERSON_NAME], a [GEOGRAPHIC_DATA]-based PM with 10 years’ experience. A…" at bounding box center [369, 412] width 381 height 111
click at [0, 0] on span at bounding box center [0, 0] width 0 height 0
click at [187, 421] on textarea "Hi I’m [PERSON_NAME], a [GEOGRAPHIC_DATA]-based PM with 10 years’ experience. A…" at bounding box center [369, 412] width 381 height 111
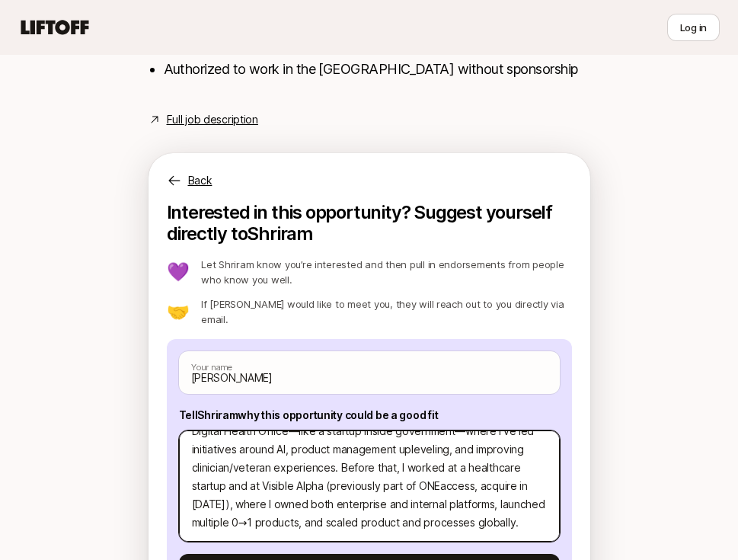
scroll to position [983, 0]
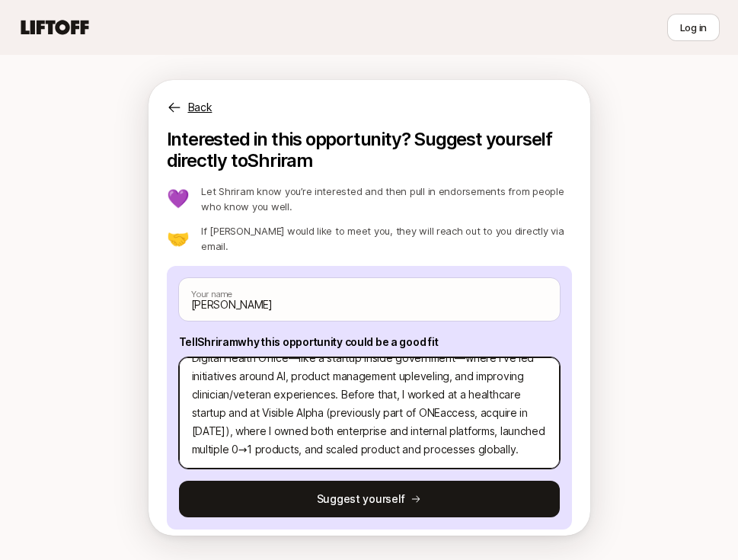
click at [190, 419] on textarea "Hi I’m [PERSON_NAME], a [GEOGRAPHIC_DATA]-based PM with 10 years’ experience. A…" at bounding box center [369, 412] width 381 height 111
click at [241, 420] on textarea "Hi I’m [PERSON_NAME], a [GEOGRAPHIC_DATA]-based PM with 10 years’ experience. A…" at bounding box center [369, 412] width 381 height 111
click at [288, 436] on textarea "Hi I’m [PERSON_NAME], a [GEOGRAPHIC_DATA]-based PM with 10 years’ experience. A…" at bounding box center [369, 412] width 381 height 111
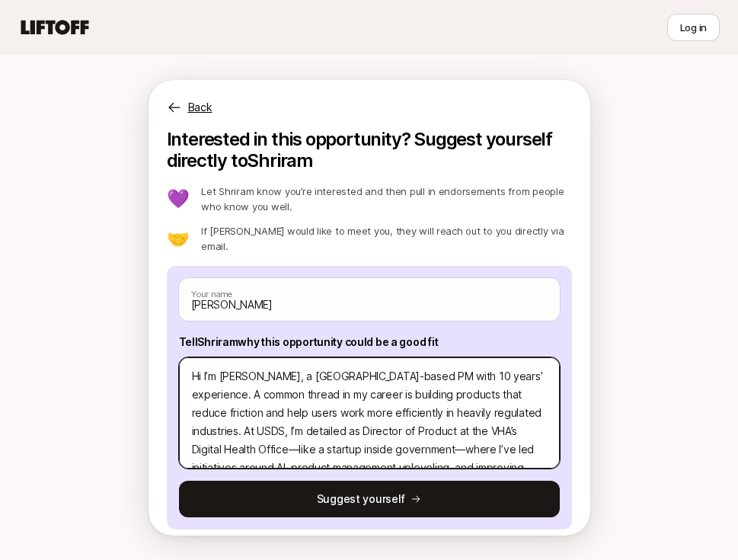
scroll to position [2, 0]
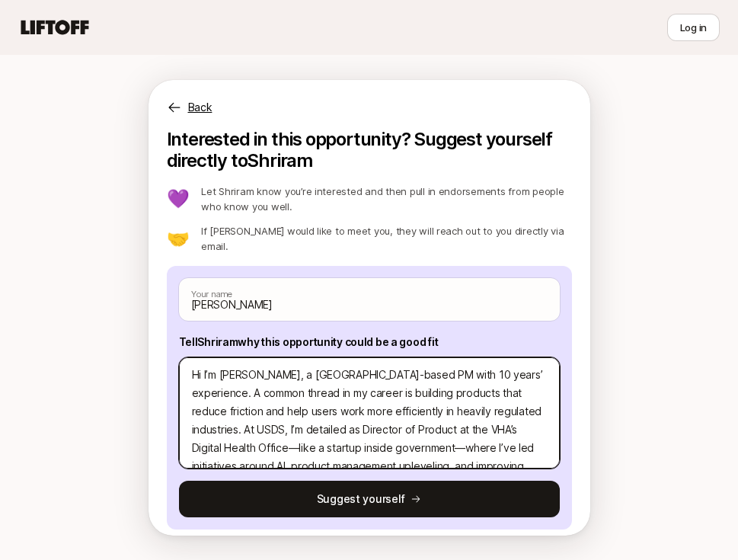
click at [513, 400] on textarea "Hi I’m [PERSON_NAME], a [GEOGRAPHIC_DATA]-based PM with 10 years’ experience. A…" at bounding box center [369, 412] width 381 height 111
click at [196, 417] on textarea "Hi I’m [PERSON_NAME], a [GEOGRAPHIC_DATA]-based PM with 10 years’ experience. A…" at bounding box center [369, 412] width 381 height 111
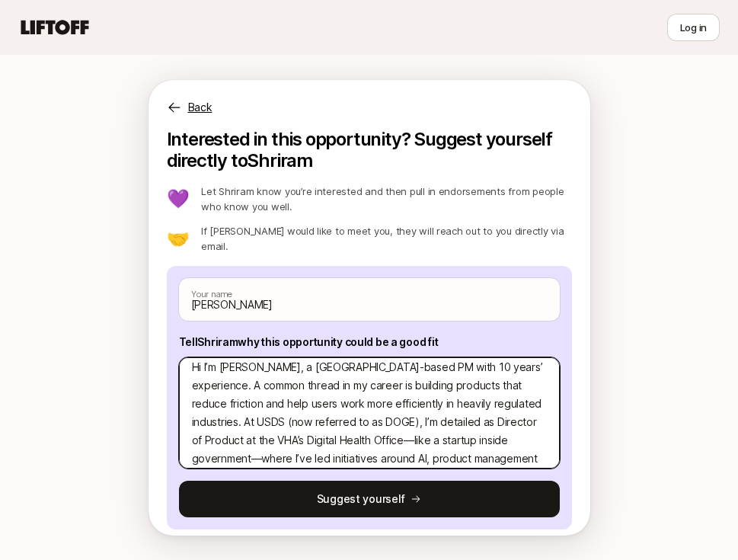
scroll to position [11, 0]
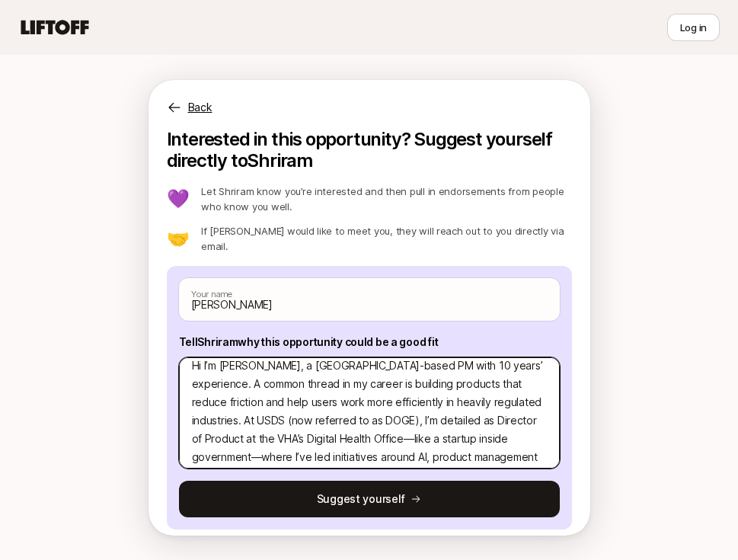
click at [313, 410] on textarea "Hi I’m [PERSON_NAME], a [GEOGRAPHIC_DATA]-based PM with 10 years’ experience. A…" at bounding box center [369, 412] width 381 height 111
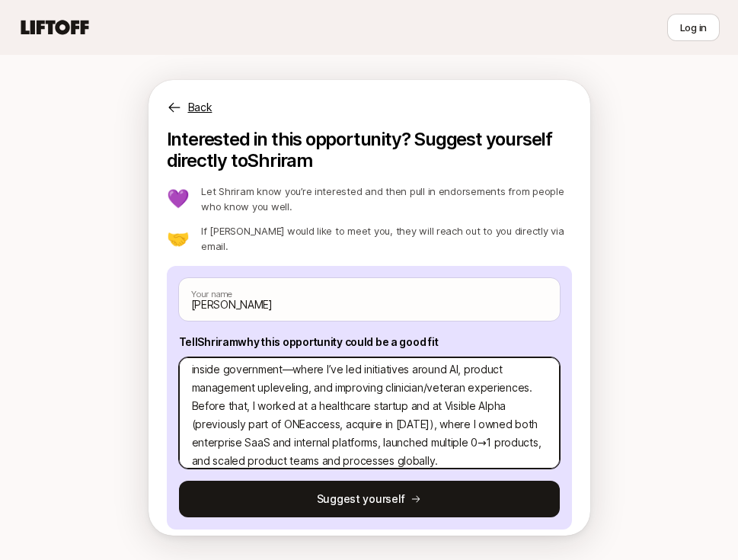
scroll to position [102, 0]
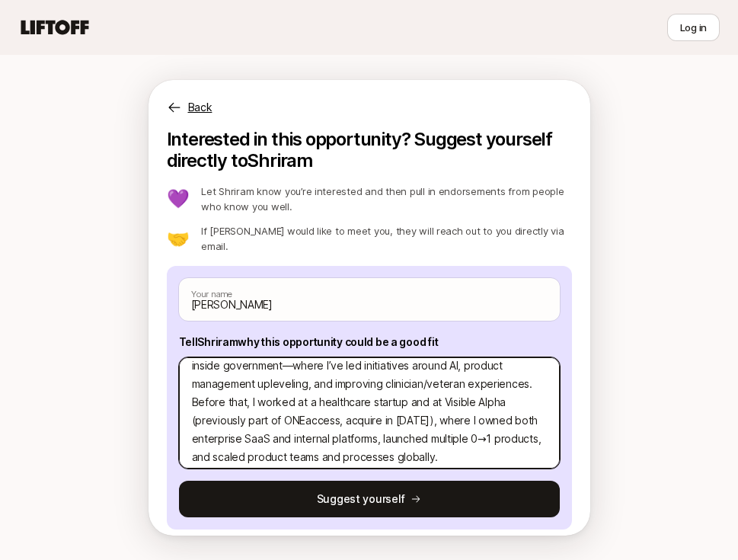
click at [0, 0] on span "acquired" at bounding box center [0, 0] width 0 height 0
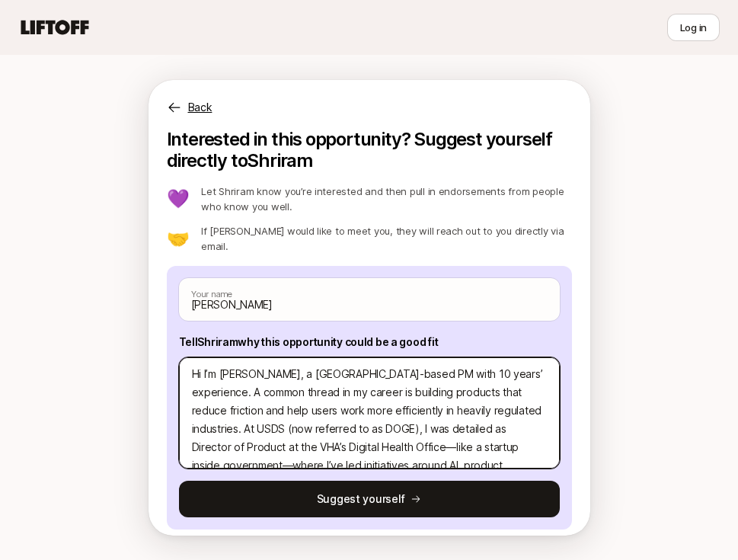
scroll to position [0, 0]
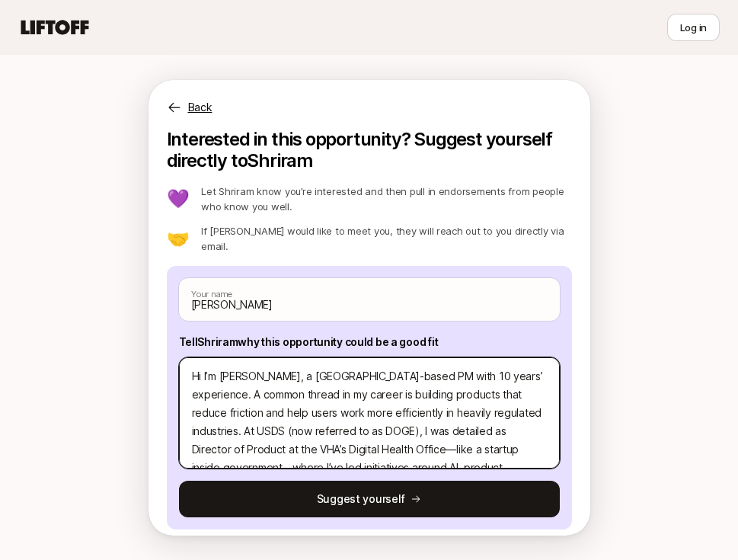
click at [321, 402] on textarea "Hi I’m [PERSON_NAME], a [GEOGRAPHIC_DATA]-based PM with 10 years’ experience. A…" at bounding box center [369, 412] width 381 height 111
click at [202, 399] on textarea "Hi I’m [PERSON_NAME], a [GEOGRAPHIC_DATA]-based PM with 10 years’ experience. A…" at bounding box center [369, 412] width 381 height 111
click at [0, 0] on span "an [GEOGRAPHIC_DATA]-based" at bounding box center [0, 0] width 0 height 0
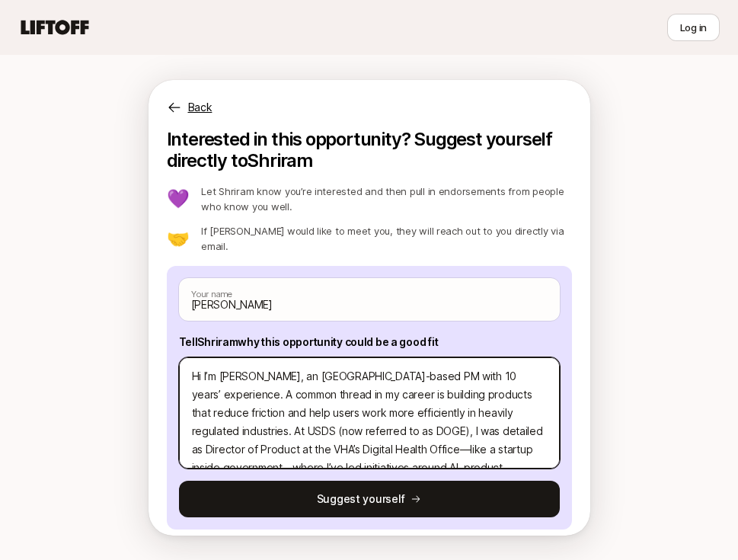
click at [0, 0] on span "," at bounding box center [0, 0] width 0 height 0
click at [468, 403] on textarea "Hi, I’m [PERSON_NAME], an [GEOGRAPHIC_DATA]-based PM with 10 years’ experience.…" at bounding box center [369, 412] width 381 height 111
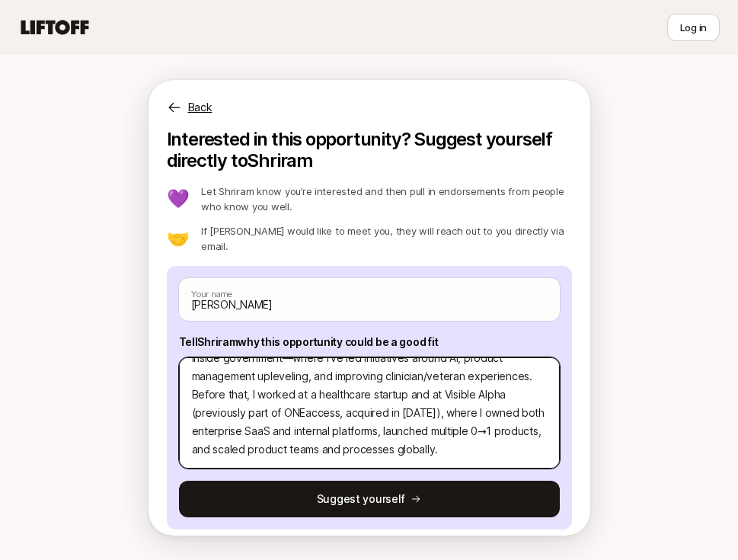
click at [309, 442] on textarea "Hi, I’m [PERSON_NAME], an [GEOGRAPHIC_DATA]-based PM with 10 years’ experience.…" at bounding box center [369, 412] width 381 height 111
click at [502, 437] on textarea "Hi, I’m [PERSON_NAME], an [GEOGRAPHIC_DATA]-based PM with 10 years’ experience.…" at bounding box center [369, 412] width 381 height 111
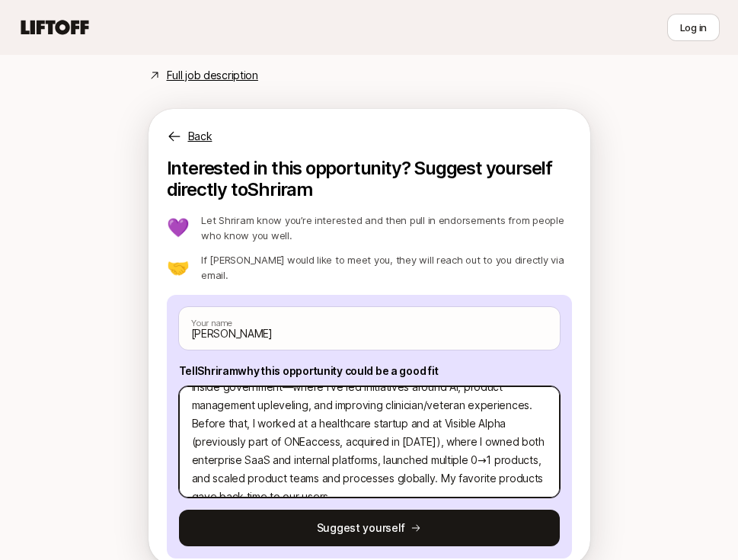
scroll to position [983, 0]
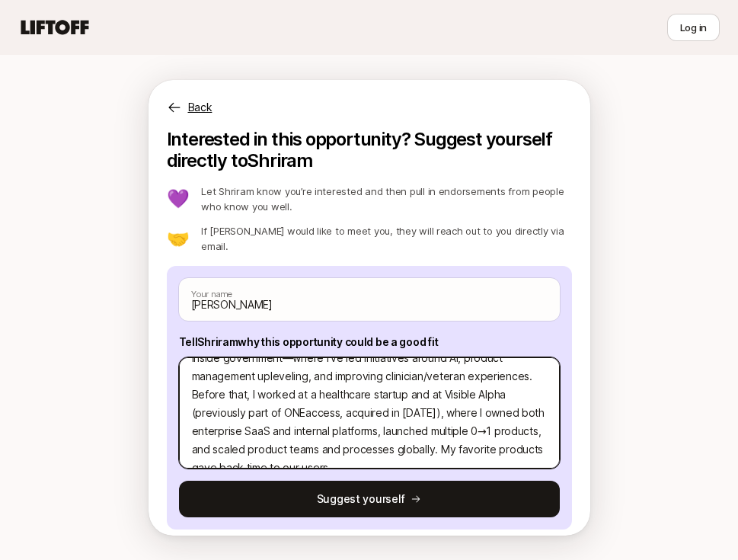
click at [534, 444] on textarea "Hi, I’m [PERSON_NAME], an [GEOGRAPHIC_DATA]-based PM with 10 years’ experience.…" at bounding box center [369, 412] width 381 height 111
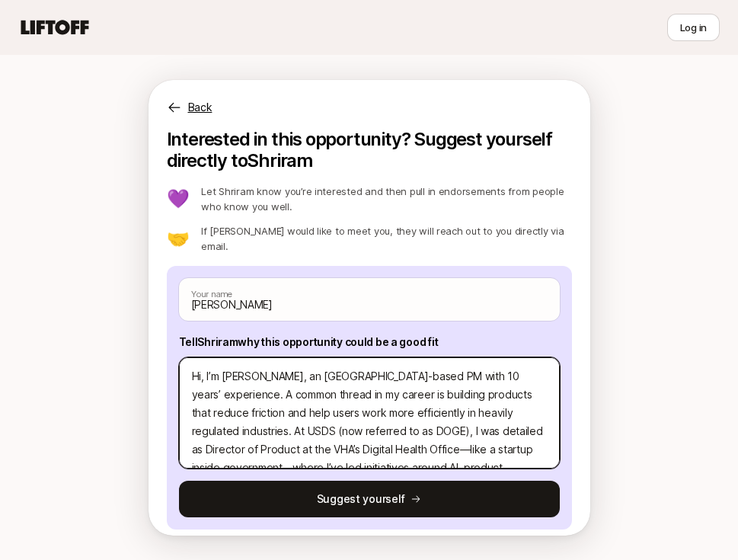
scroll to position [128, 0]
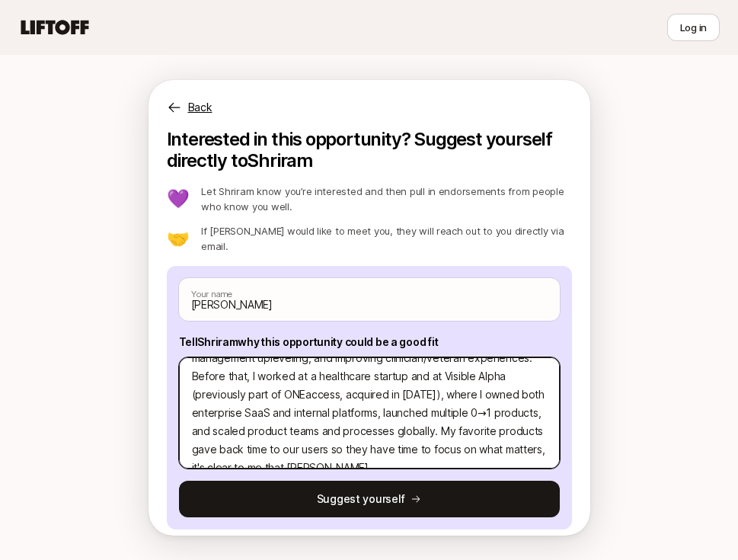
click at [511, 439] on textarea "Hi, I’m [PERSON_NAME], an [GEOGRAPHIC_DATA]-based PM with 10 years’ experience.…" at bounding box center [369, 412] width 381 height 111
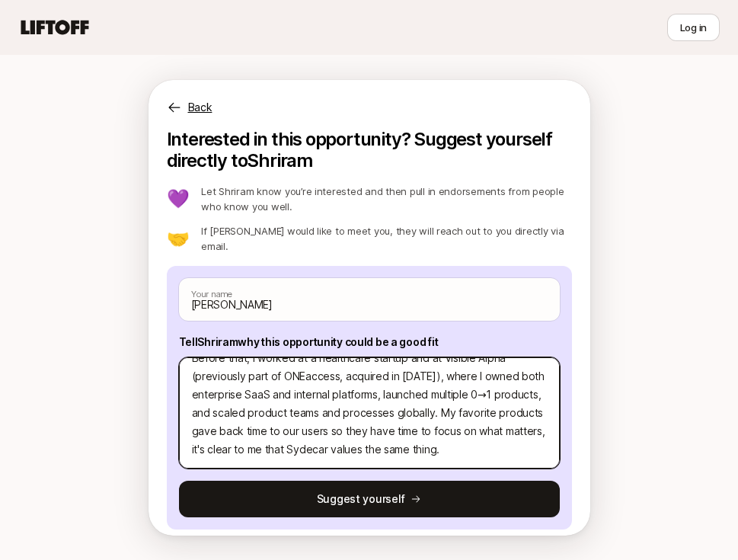
click at [303, 400] on textarea "Hi, I’m [PERSON_NAME], an [GEOGRAPHIC_DATA]-based PM with 10 years’ experience.…" at bounding box center [369, 412] width 381 height 111
click at [0, 0] on span "matters;" at bounding box center [0, 0] width 0 height 0
click at [354, 439] on textarea "Hi, I’m [PERSON_NAME], an [GEOGRAPHIC_DATA]-based PM with 10 years’ experience.…" at bounding box center [369, 412] width 381 height 111
click at [239, 423] on textarea "Hi, I’m [PERSON_NAME], an [GEOGRAPHIC_DATA]-based PM with 10 years’ experience.…" at bounding box center [369, 412] width 381 height 111
click at [351, 434] on textarea "Hi, I’m [PERSON_NAME], an [GEOGRAPHIC_DATA]-based PM with 10 years’ experience.…" at bounding box center [369, 412] width 381 height 111
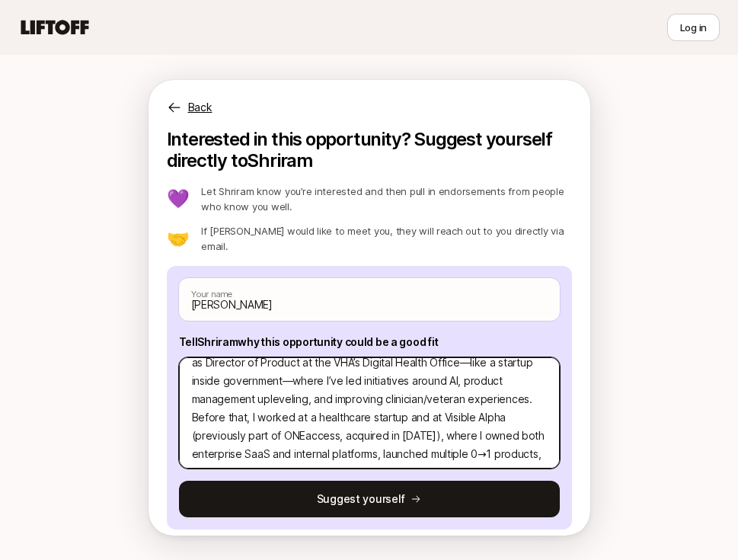
scroll to position [65, 0]
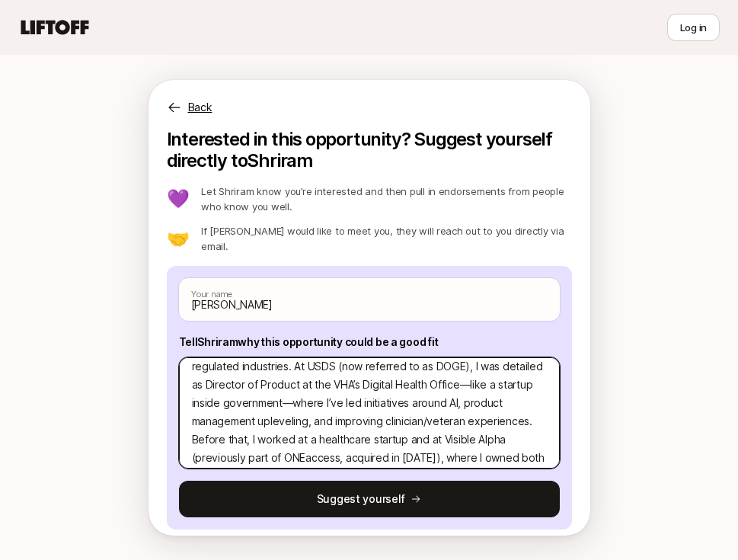
click at [527, 357] on textarea "Hi, I’m [PERSON_NAME], an [GEOGRAPHIC_DATA]-based PM with 10 years’ experience.…" at bounding box center [369, 412] width 381 height 111
click at [522, 357] on textarea "Hi, I’m [PERSON_NAME], an [GEOGRAPHIC_DATA]-based PM with 10 years’ experience.…" at bounding box center [369, 412] width 381 height 111
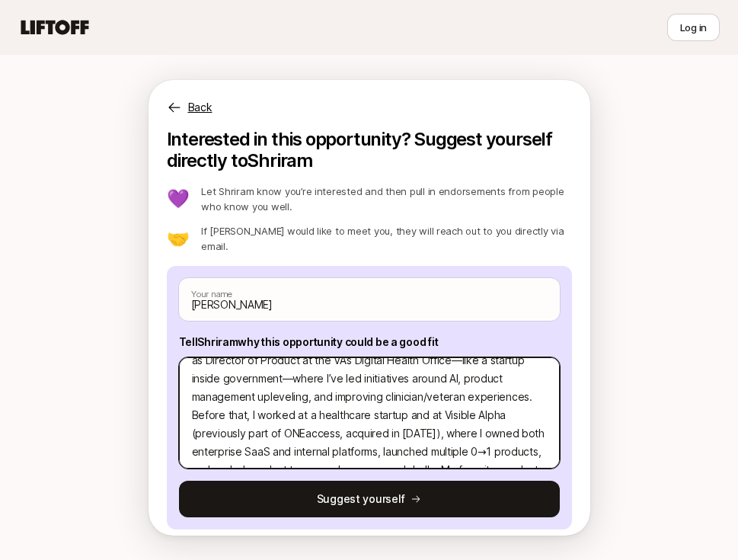
scroll to position [107, 0]
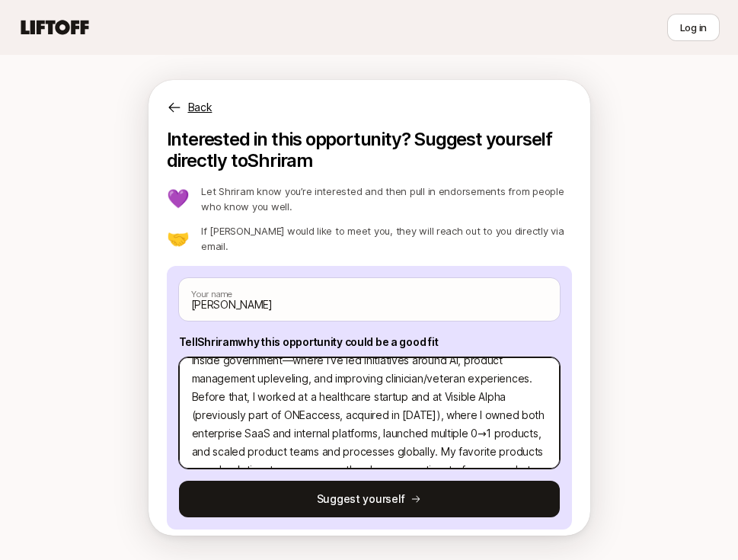
click at [388, 388] on textarea "Hi, I’m [PERSON_NAME], an [GEOGRAPHIC_DATA]-based PM with 10 years’ experience.…" at bounding box center [369, 412] width 381 height 111
drag, startPoint x: 419, startPoint y: 385, endPoint x: 381, endPoint y: 385, distance: 37.3
click at [381, 385] on textarea "Hi, I’m [PERSON_NAME], an [GEOGRAPHIC_DATA]-based PM with 10 years’ experience.…" at bounding box center [369, 412] width 381 height 111
click at [407, 392] on textarea "Hi, I’m [PERSON_NAME], an [GEOGRAPHIC_DATA]-based PM with 10 years’ experience.…" at bounding box center [369, 412] width 381 height 111
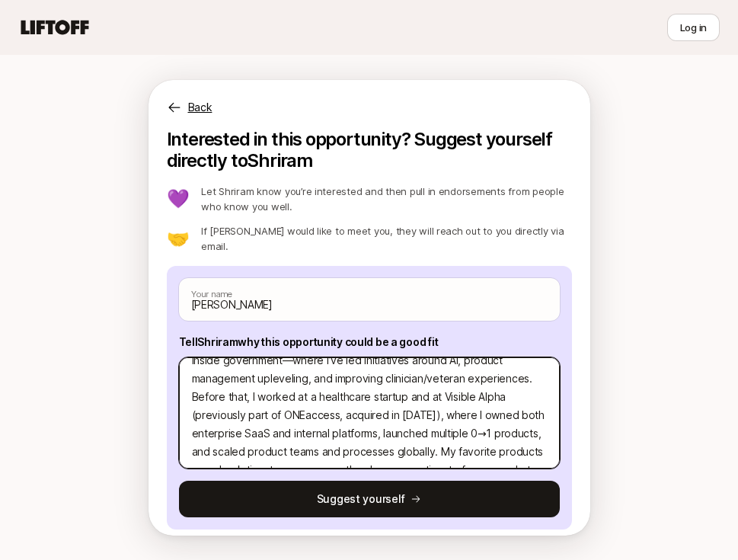
drag, startPoint x: 413, startPoint y: 391, endPoint x: 333, endPoint y: 391, distance: 79.9
click at [333, 391] on textarea "Hi, I’m [PERSON_NAME], an [GEOGRAPHIC_DATA]-based PM with 10 years’ experience.…" at bounding box center [369, 412] width 381 height 111
click at [295, 403] on textarea "Hi, I’m [PERSON_NAME], an [GEOGRAPHIC_DATA]-based PM with 10 years’ experience.…" at bounding box center [369, 412] width 381 height 111
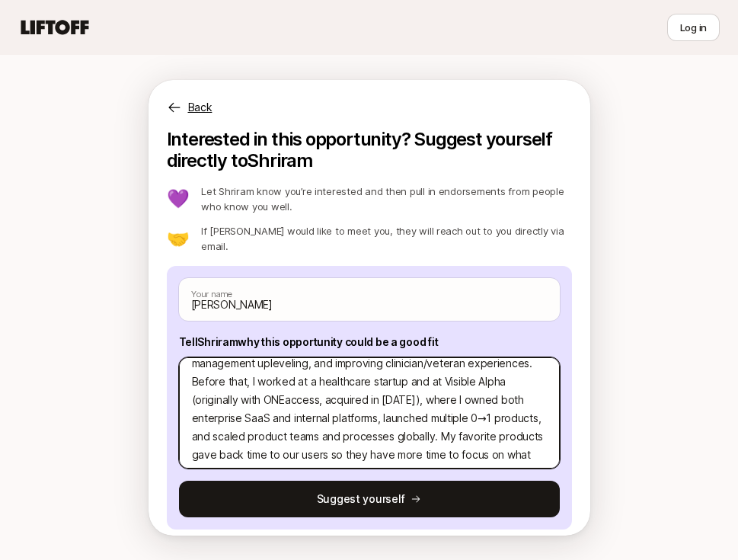
scroll to position [146, 0]
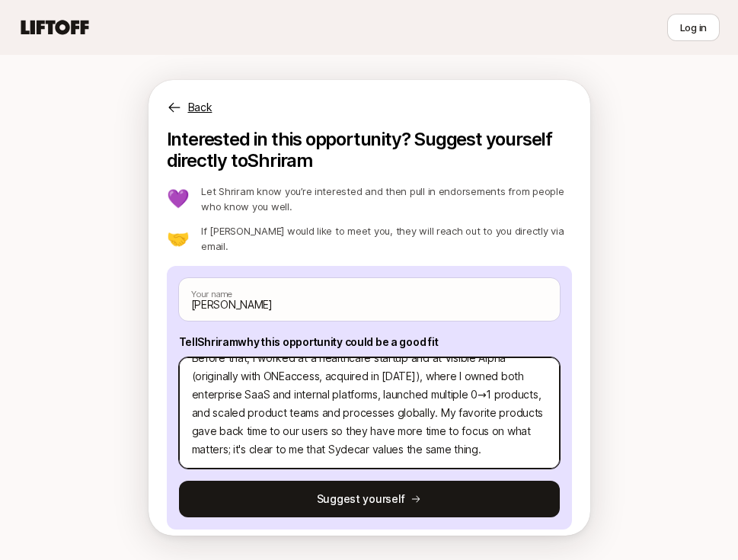
click at [388, 436] on textarea "Hi, I’m [PERSON_NAME], an [GEOGRAPHIC_DATA]-based PM with 10 years’ experience.…" at bounding box center [369, 412] width 381 height 111
drag, startPoint x: 343, startPoint y: 438, endPoint x: 576, endPoint y: 455, distance: 232.9
click at [576, 455] on div "Interested in this opportunity? Suggest yourself directly to Shriram 💜 Let Shri…" at bounding box center [369, 338] width 442 height 419
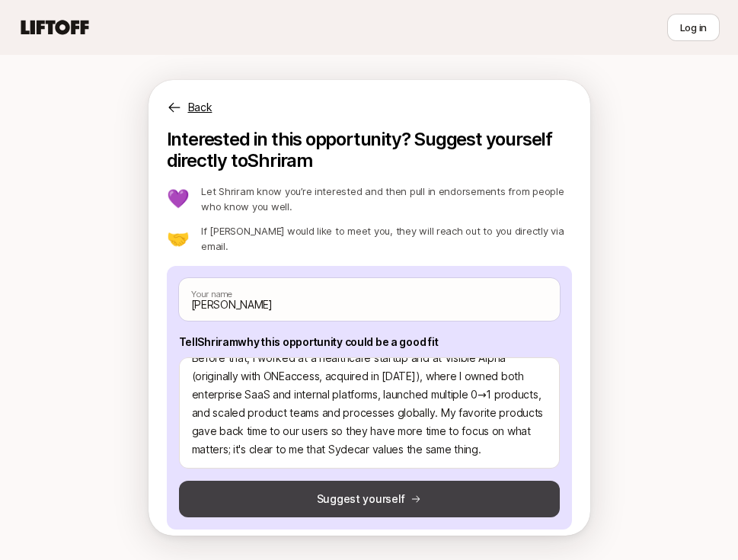
click at [333, 480] on button "Suggest yourself" at bounding box center [369, 498] width 381 height 37
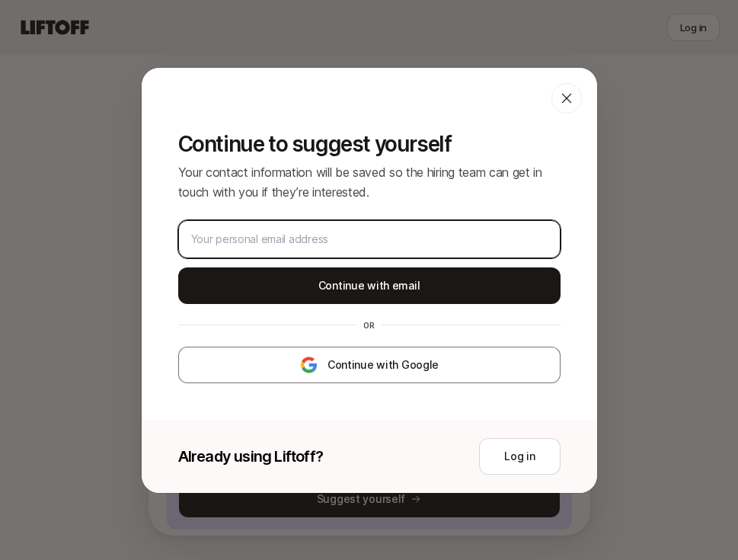
click at [308, 230] on input "email" at bounding box center [369, 239] width 356 height 18
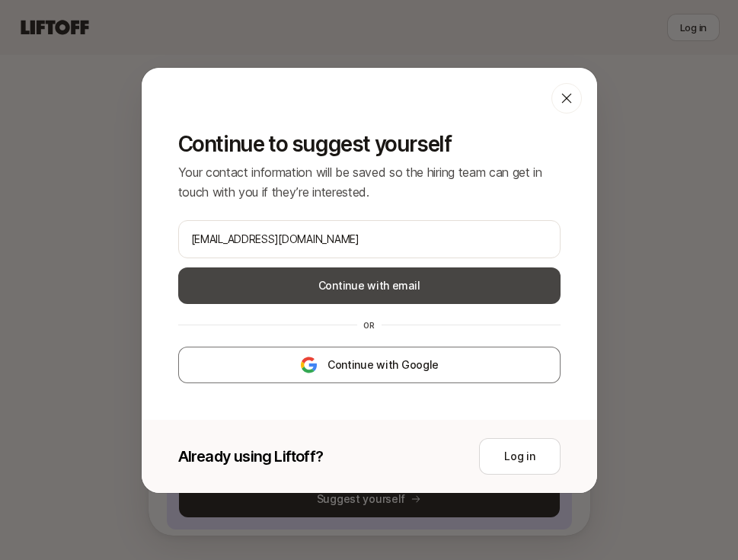
click at [408, 282] on button "Continue with email" at bounding box center [369, 285] width 382 height 37
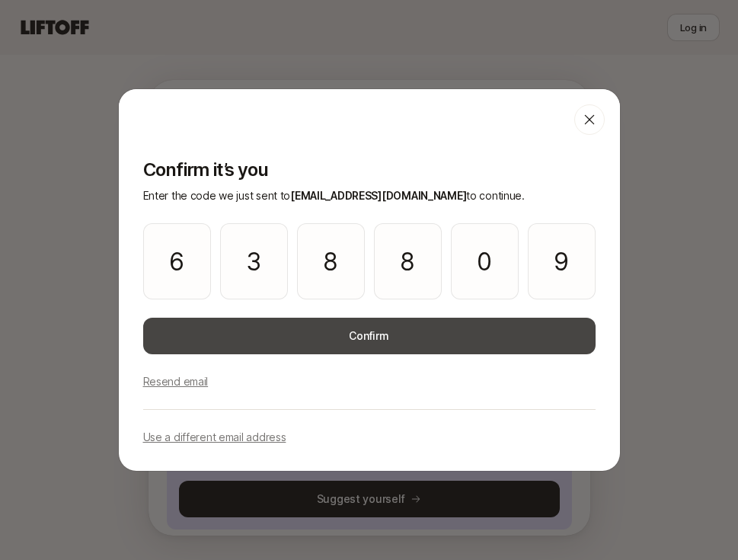
click at [257, 340] on button "Confirm" at bounding box center [369, 335] width 452 height 37
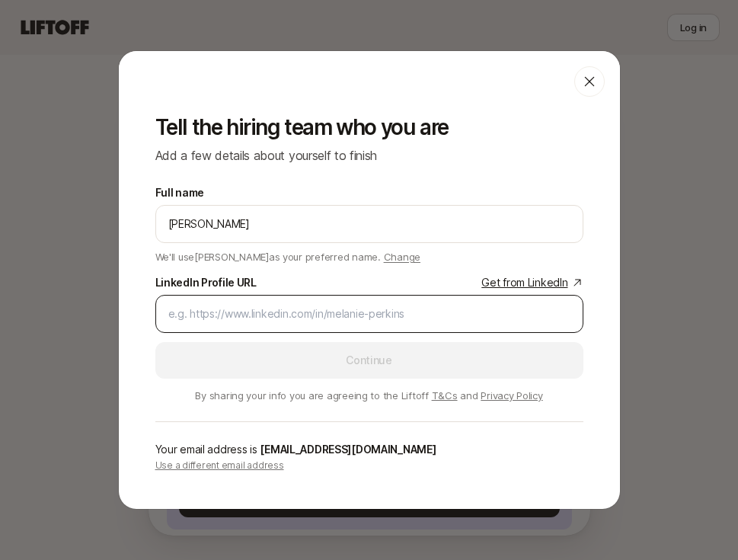
click at [208, 317] on input "LinkedIn Profile URL Get from LinkedIn" at bounding box center [369, 314] width 402 height 18
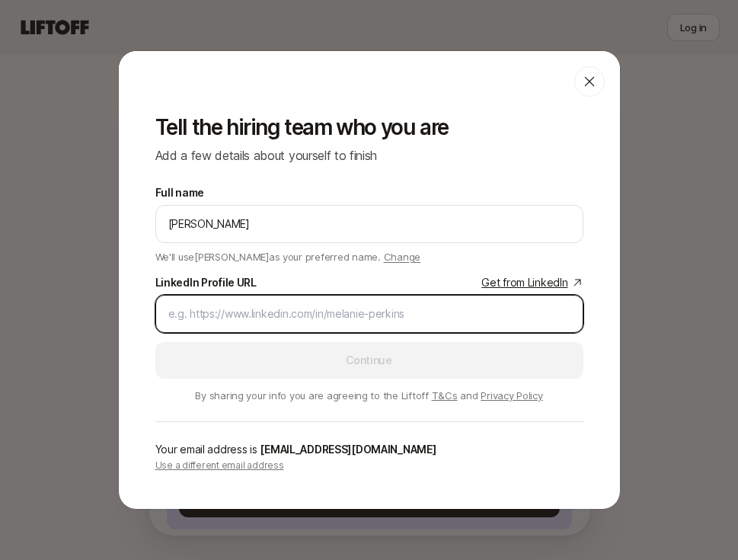
click at [256, 312] on input "LinkedIn Profile URL Get from LinkedIn" at bounding box center [369, 314] width 402 height 18
paste input "[URL][DOMAIN_NAME]"
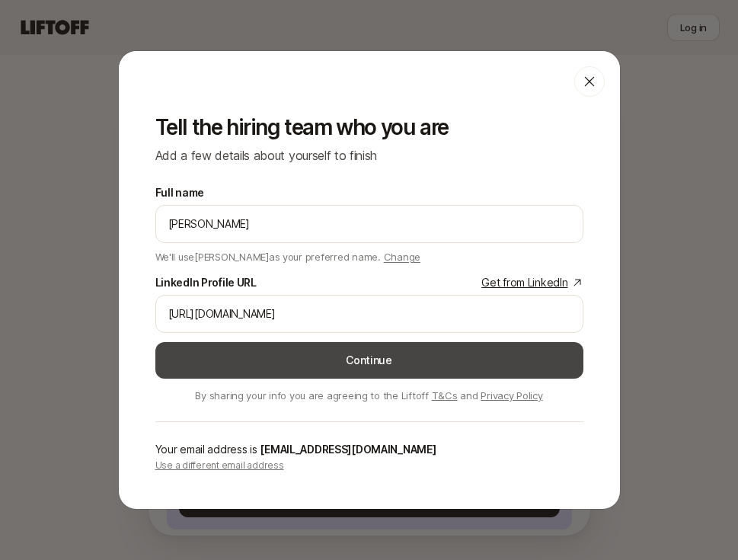
click at [400, 365] on button "Continue" at bounding box center [369, 360] width 428 height 37
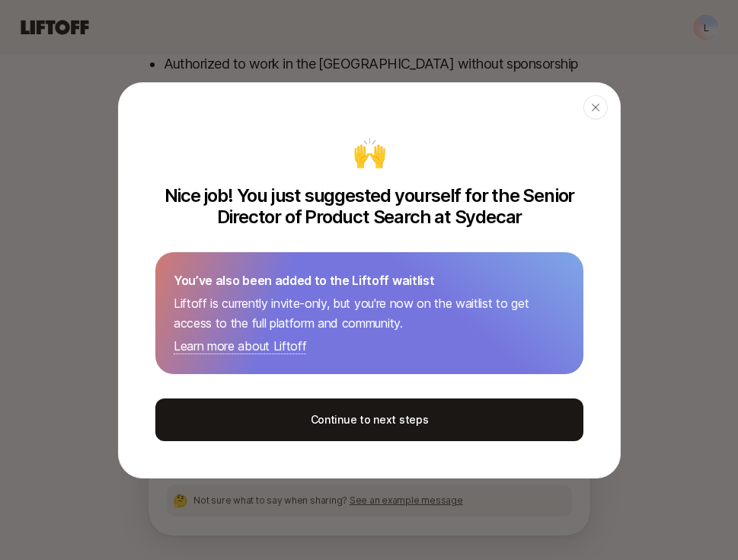
scroll to position [914, 0]
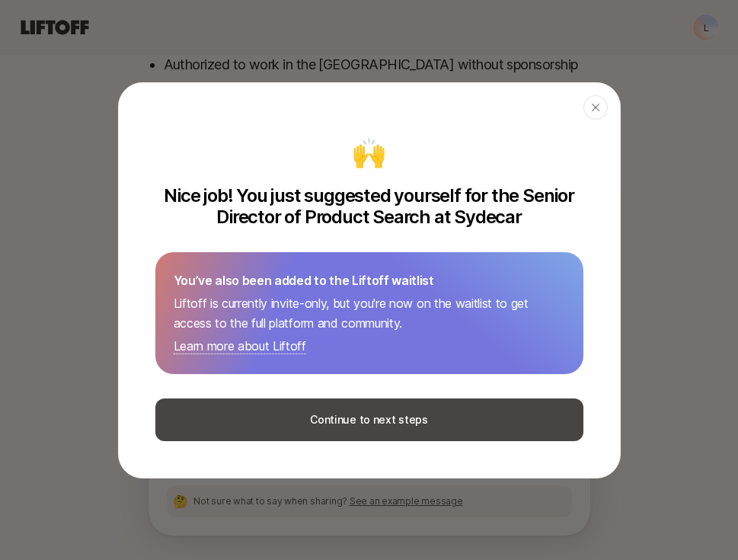
click at [368, 426] on button "Continue to next steps" at bounding box center [369, 419] width 428 height 43
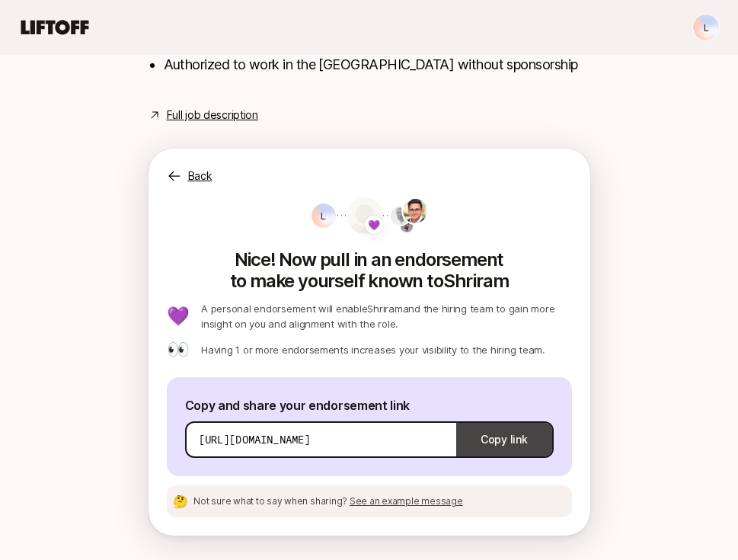
click at [523, 445] on button "Copy link" at bounding box center [503, 439] width 95 height 43
click at [400, 502] on span "See an example message" at bounding box center [405, 500] width 113 height 11
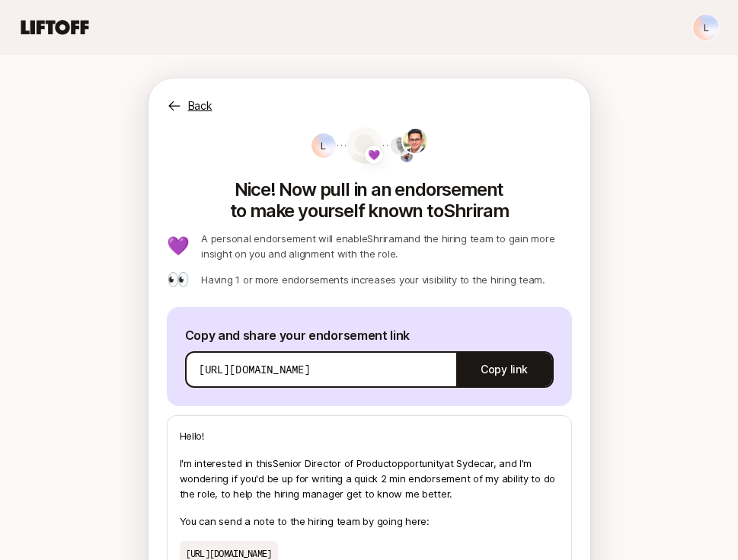
scroll to position [920, 0]
